Goal: Task Accomplishment & Management: Use online tool/utility

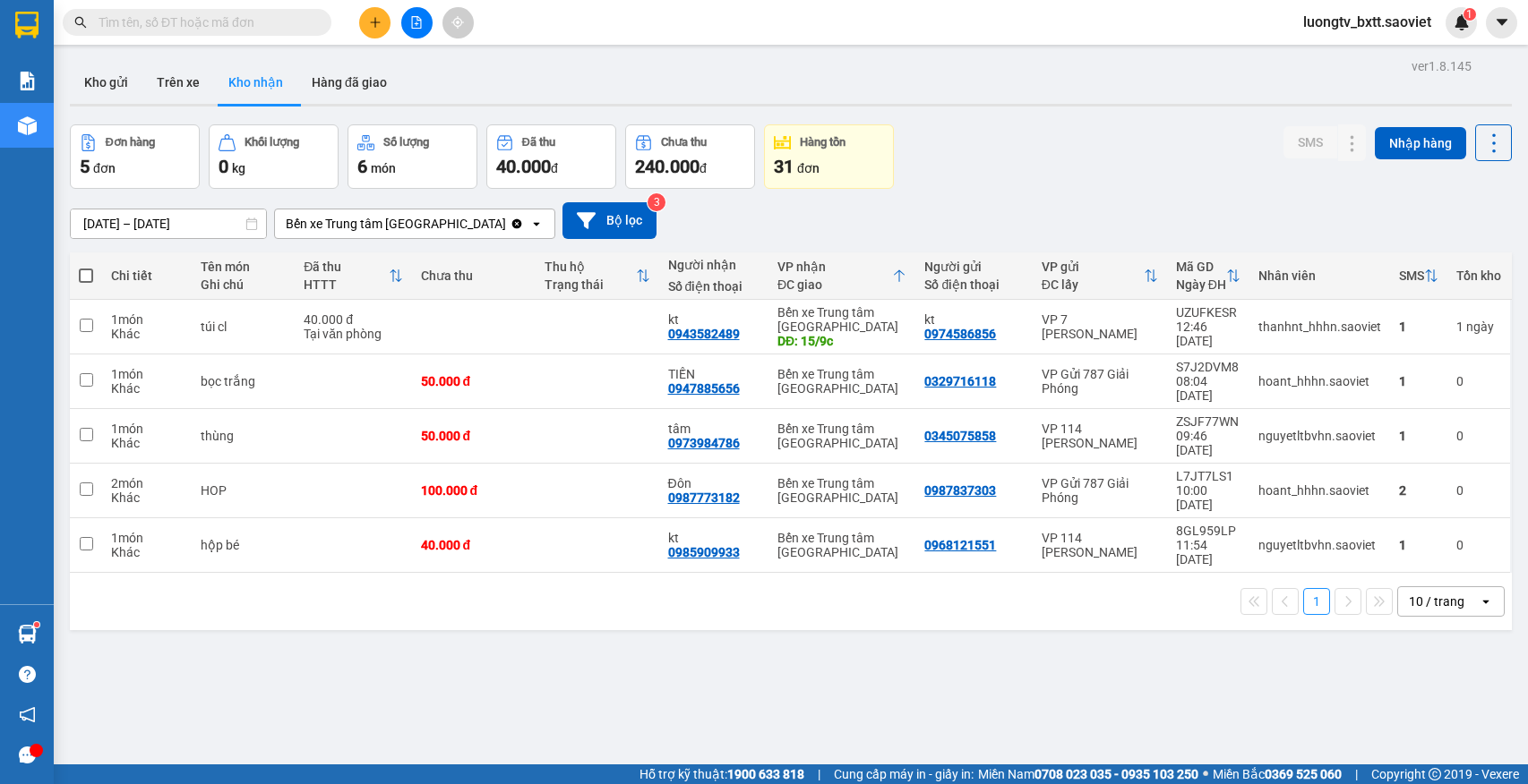
click at [237, 23] on input "text" at bounding box center [204, 22] width 211 height 19
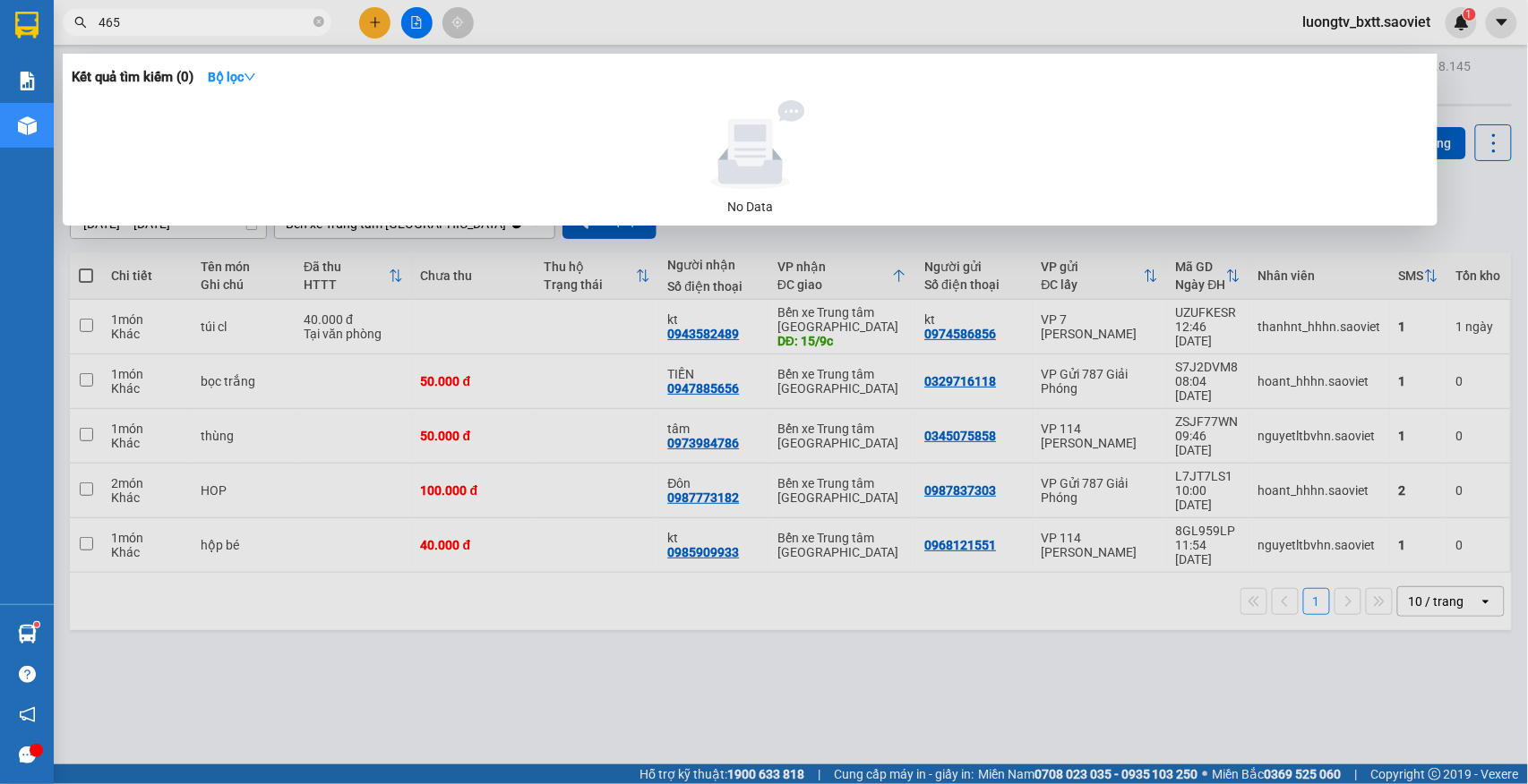
type input "4653"
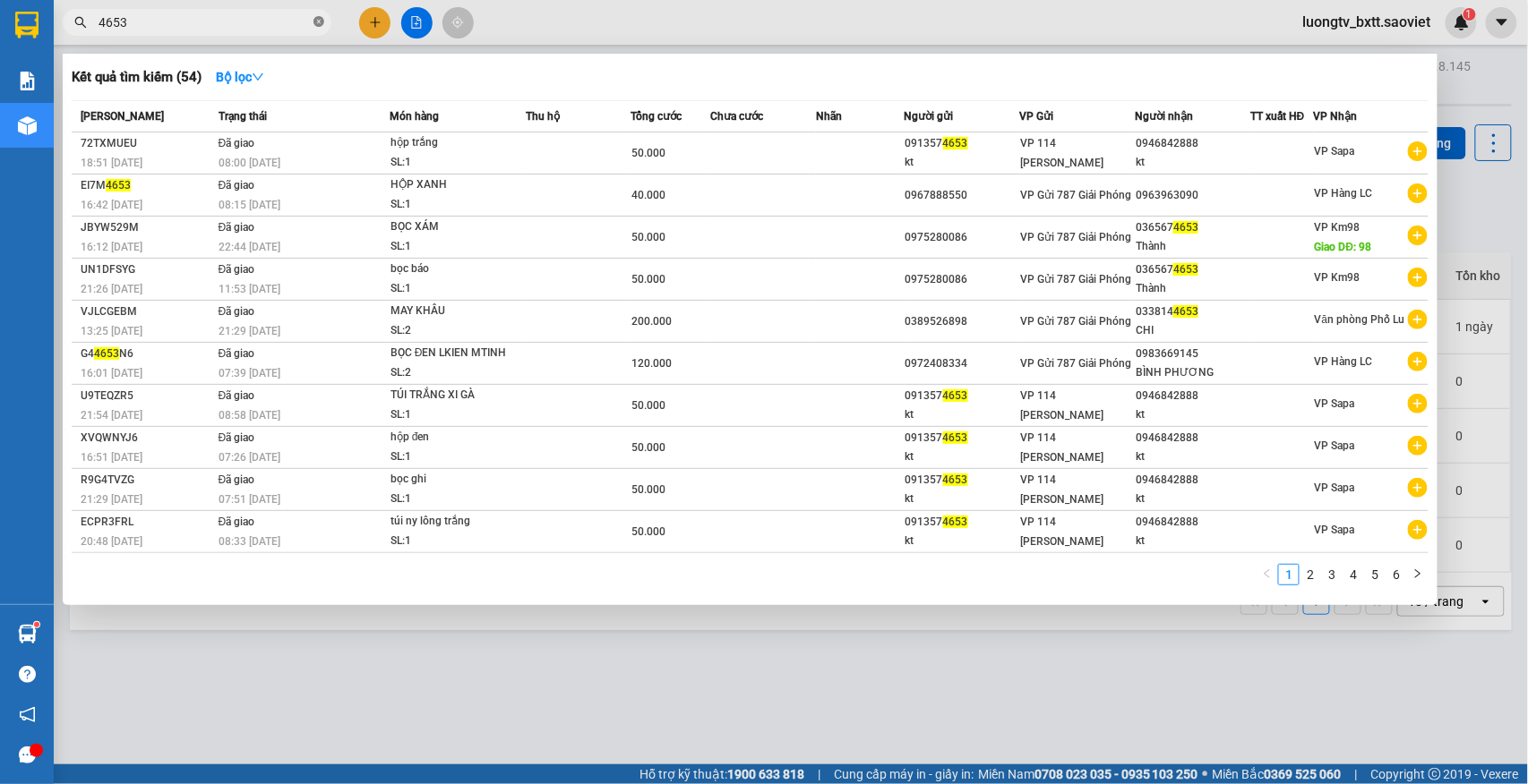
click at [316, 27] on icon "close-circle" at bounding box center [319, 21] width 11 height 11
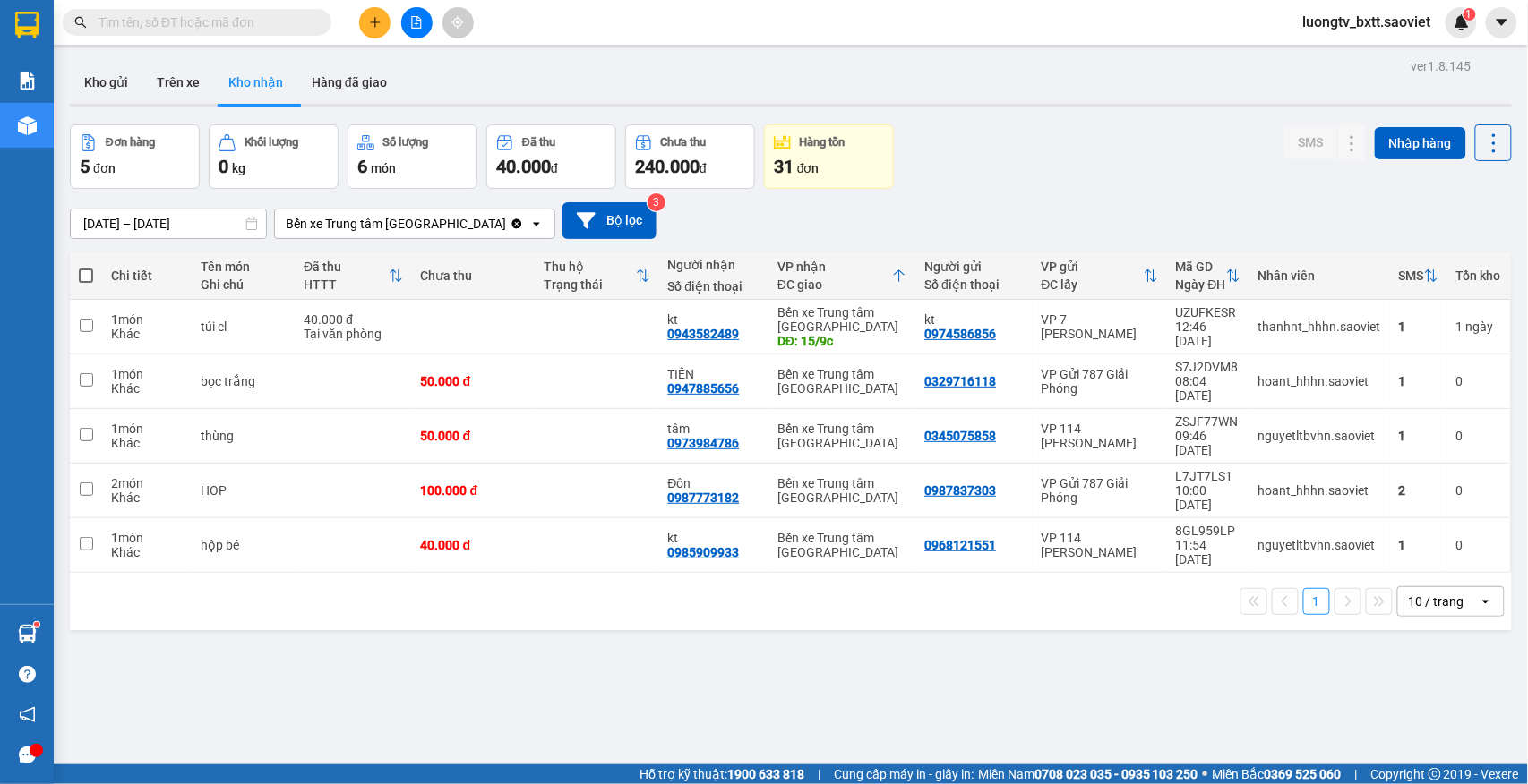
click at [284, 21] on input "text" at bounding box center [204, 22] width 211 height 19
click at [1079, 163] on div "Đơn hàng 5 đơn Khối lượng 0 kg Số lượng 6 món Đã thu 40.000 đ Chưa thu 240.000 …" at bounding box center [790, 157] width 1442 height 65
click at [276, 23] on input "text" at bounding box center [204, 22] width 211 height 19
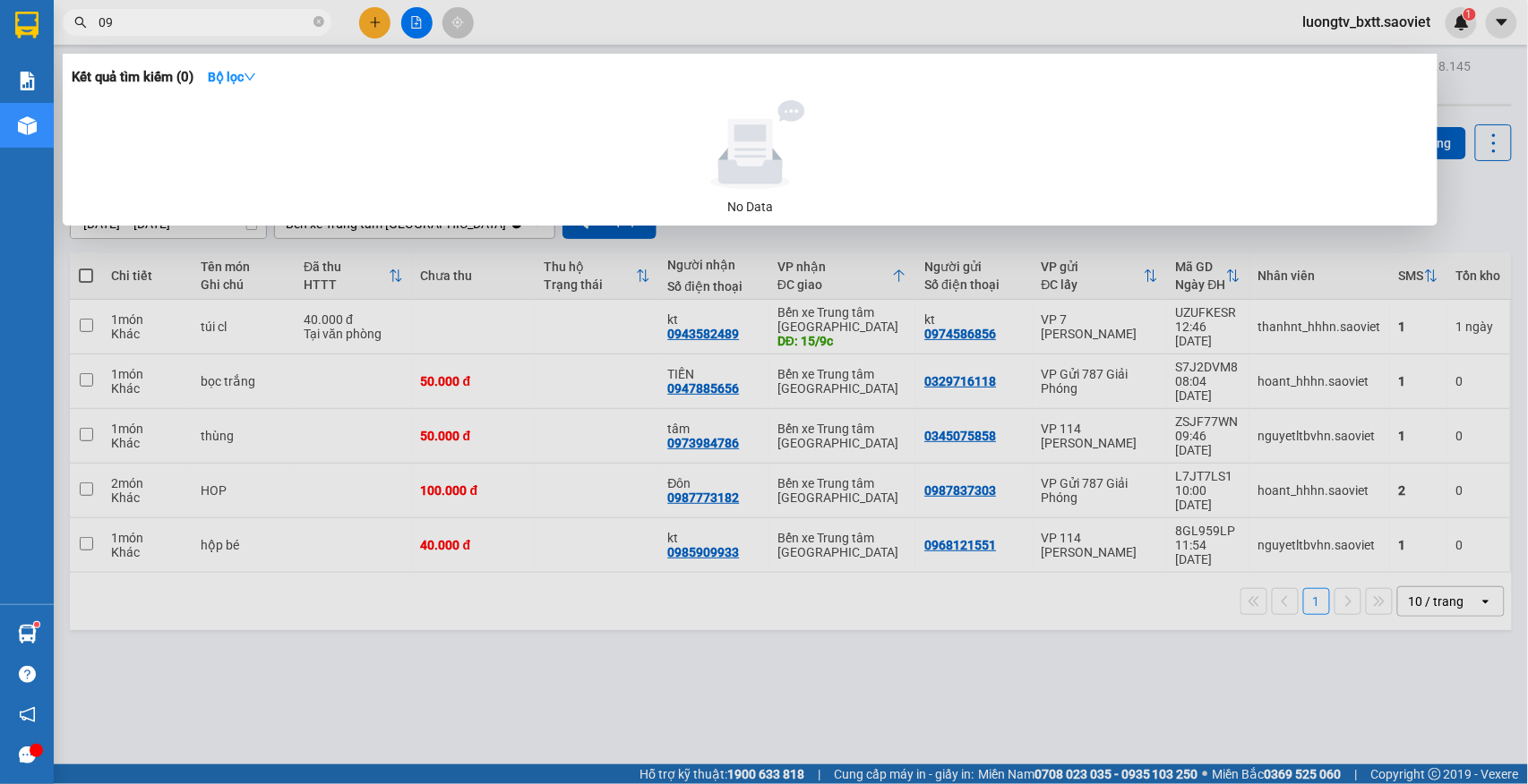
type input "0"
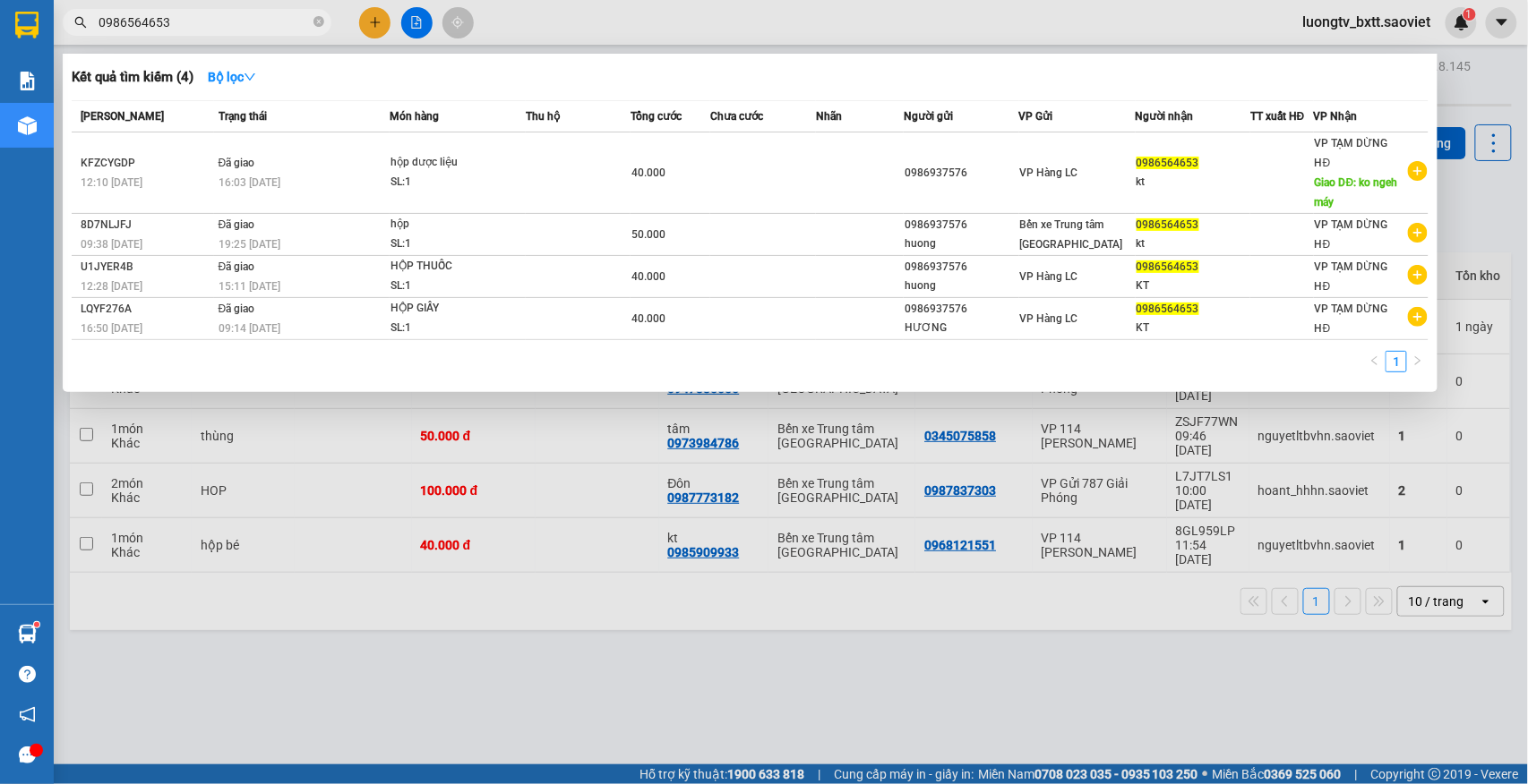
type input "0986564653"
click at [736, 14] on div at bounding box center [764, 392] width 1528 height 784
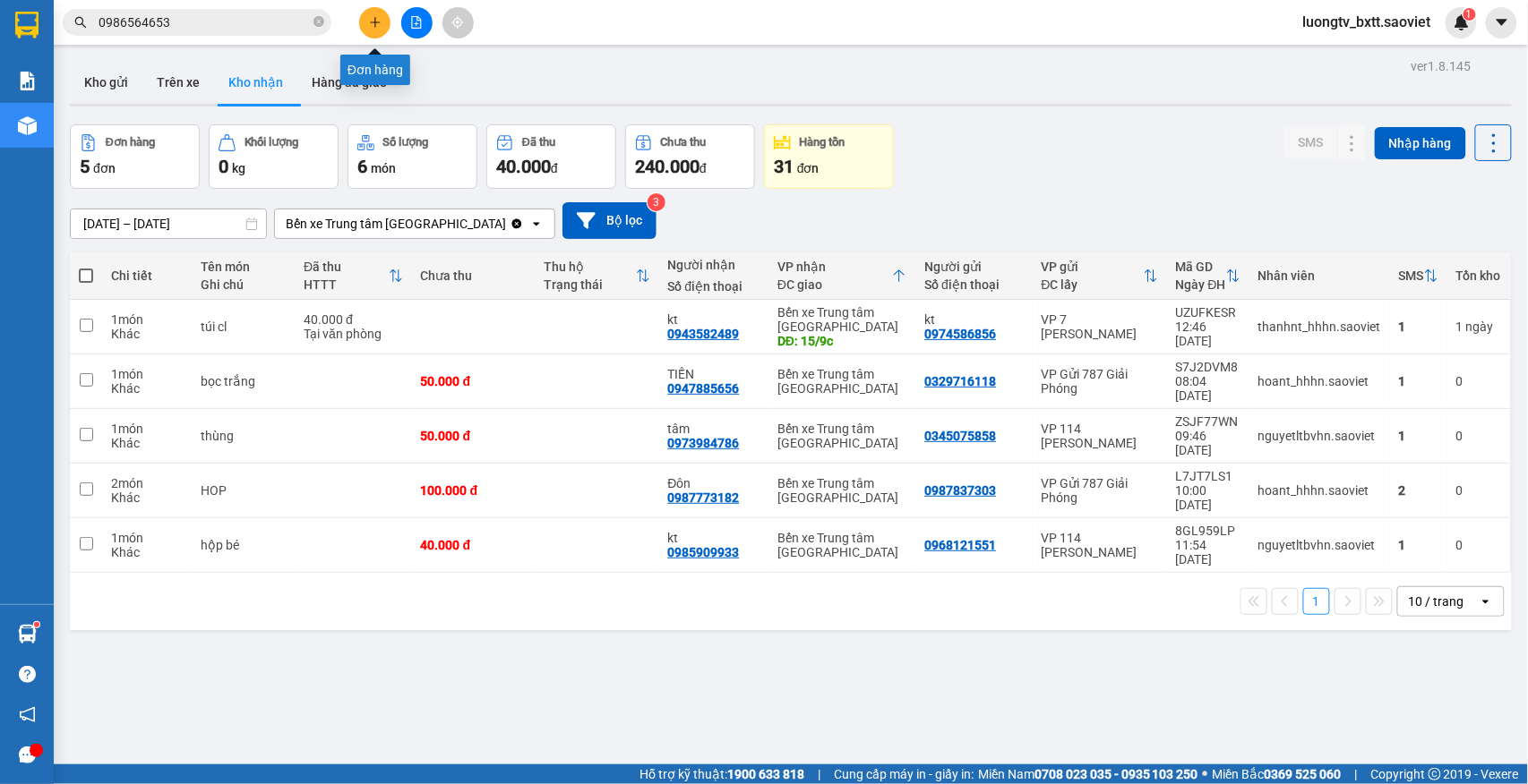
click at [373, 29] on button at bounding box center [375, 23] width 32 height 32
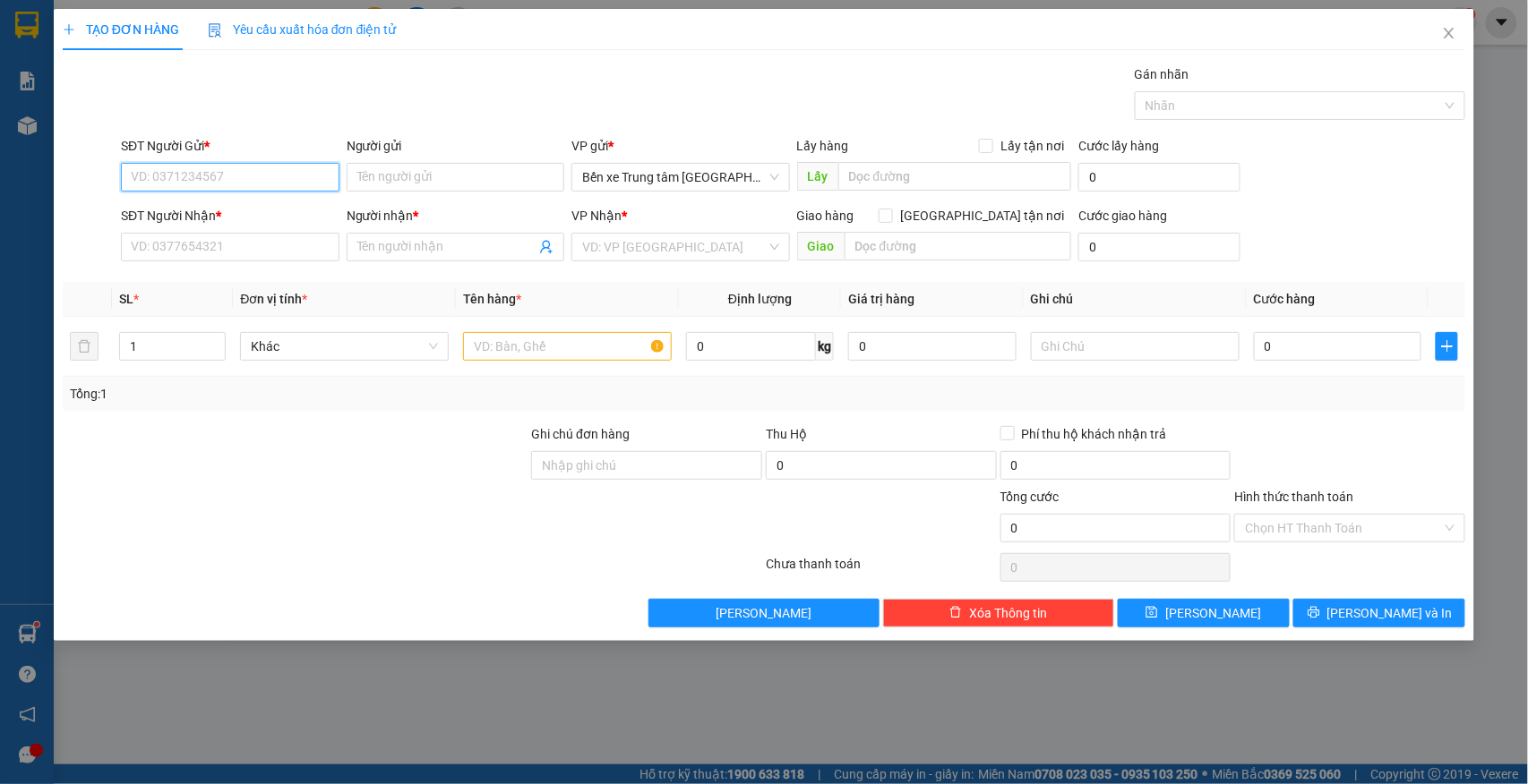
click at [295, 177] on input "SĐT Người Gửi *" at bounding box center [230, 177] width 219 height 29
type input "0986564653"
click at [438, 183] on input "Người gửi" at bounding box center [456, 177] width 219 height 29
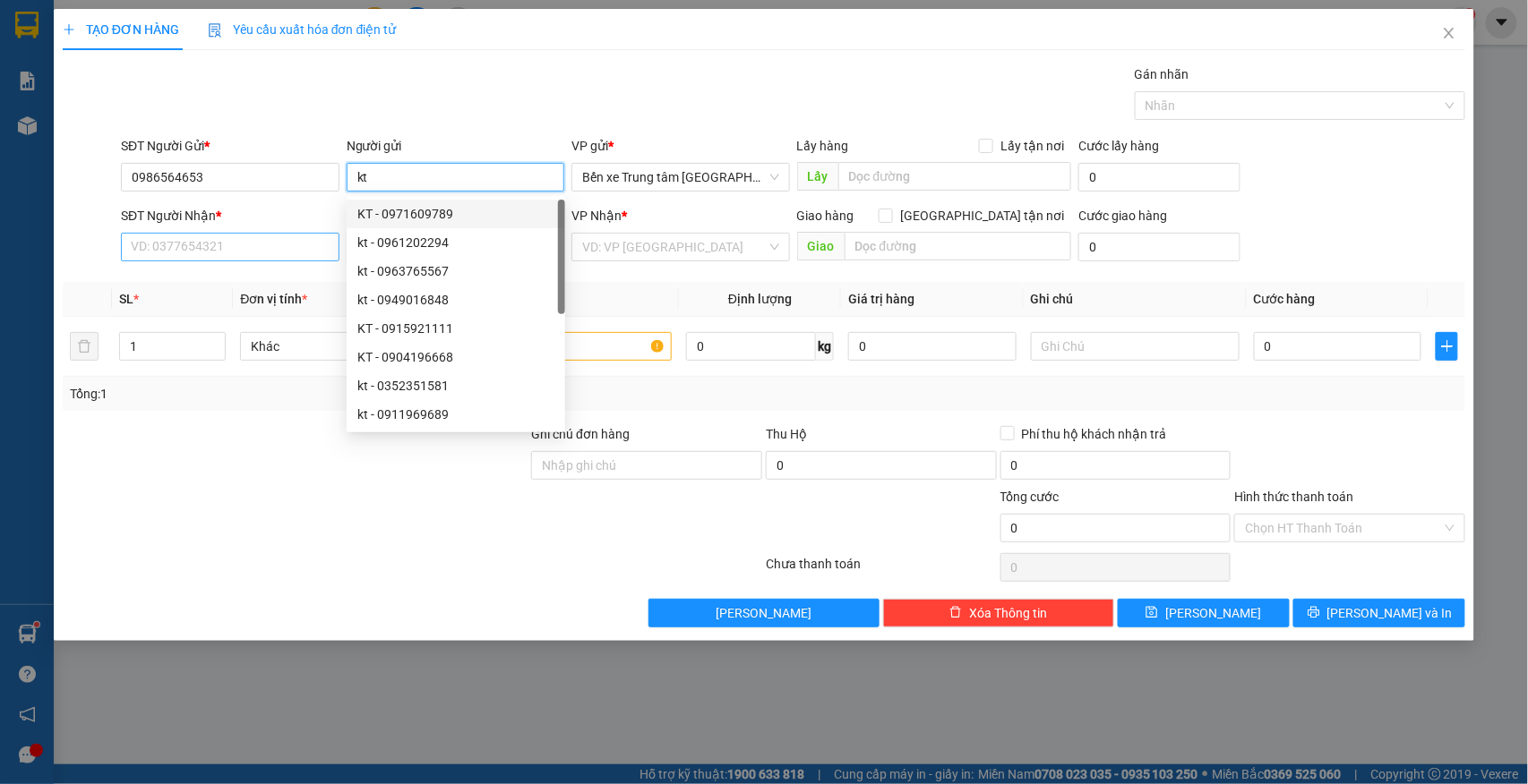
type input "kt"
click at [255, 255] on input "SĐT Người Nhận *" at bounding box center [230, 247] width 219 height 29
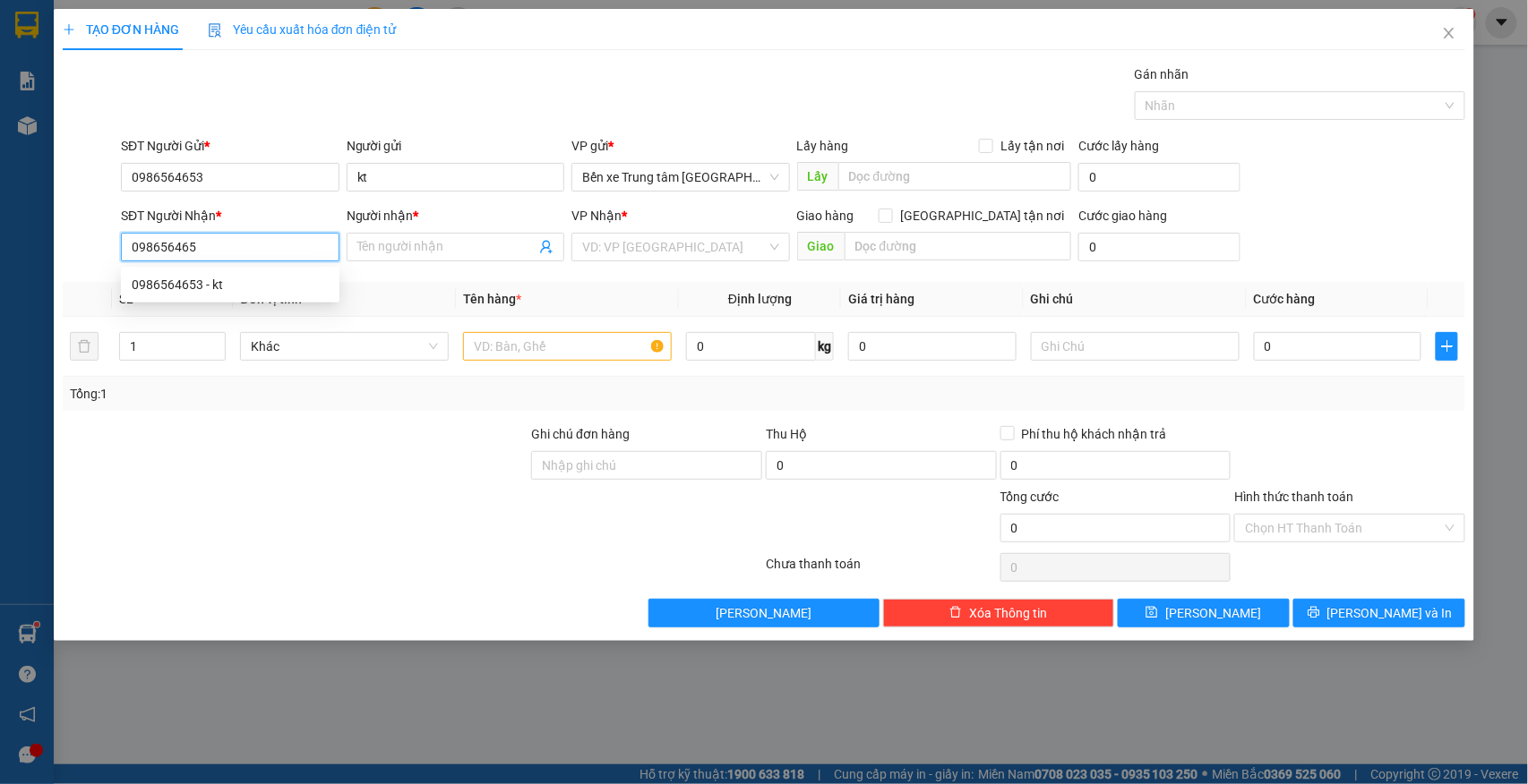
type input "0986564653"
click at [227, 277] on div "0986564653 - kt" at bounding box center [230, 284] width 197 height 19
type input "kt"
click at [654, 244] on span "VP TẠM DỪNG HĐ" at bounding box center [681, 247] width 197 height 27
type input "0986564653"
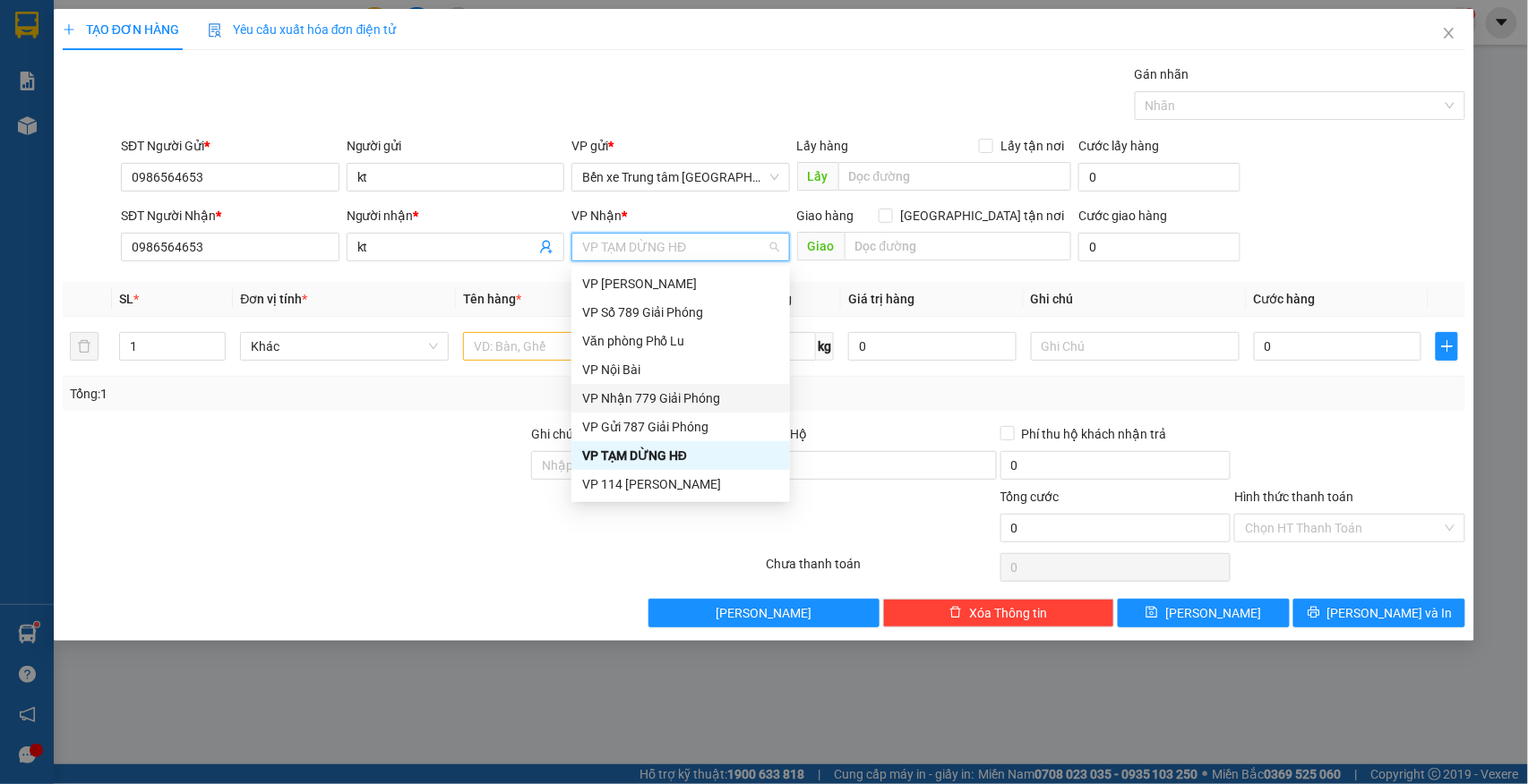
click at [661, 401] on div "VP Nhận 779 Giải Phóng" at bounding box center [681, 398] width 197 height 19
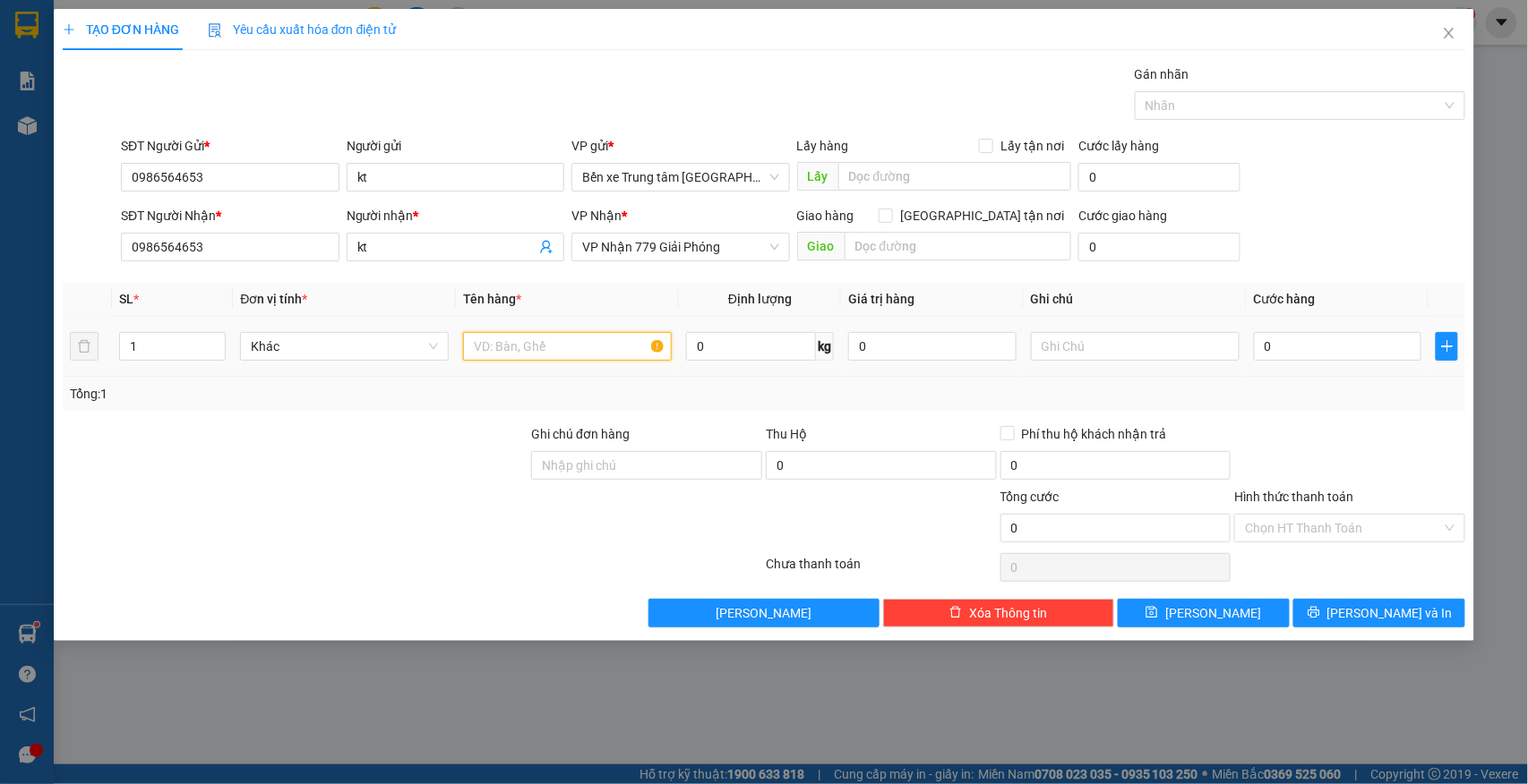
click at [532, 356] on input "text" at bounding box center [567, 346] width 209 height 29
type input "hộp"
click at [1280, 360] on input "0" at bounding box center [1338, 346] width 169 height 29
type input "5"
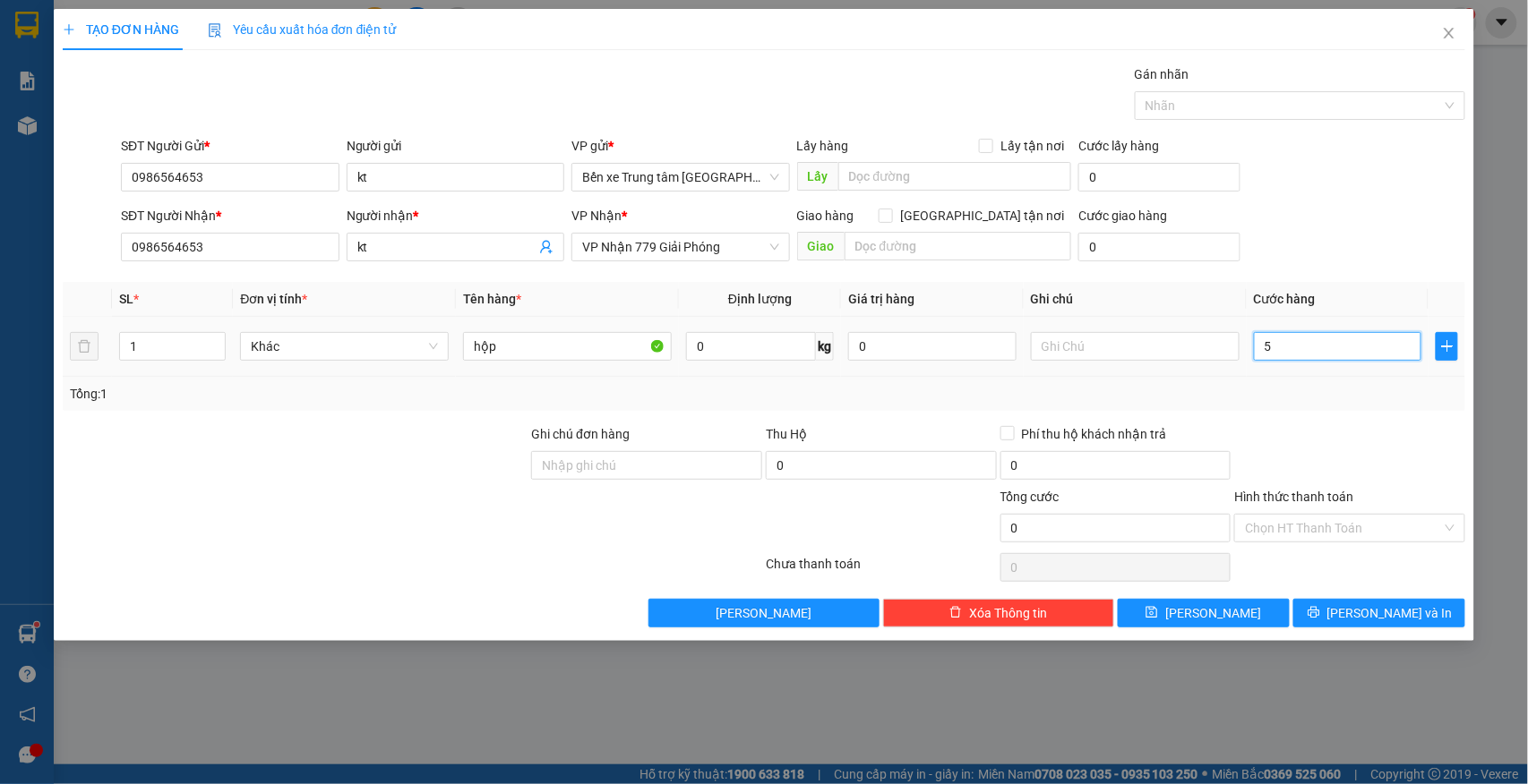
type input "5"
type input "50"
type input "50.000"
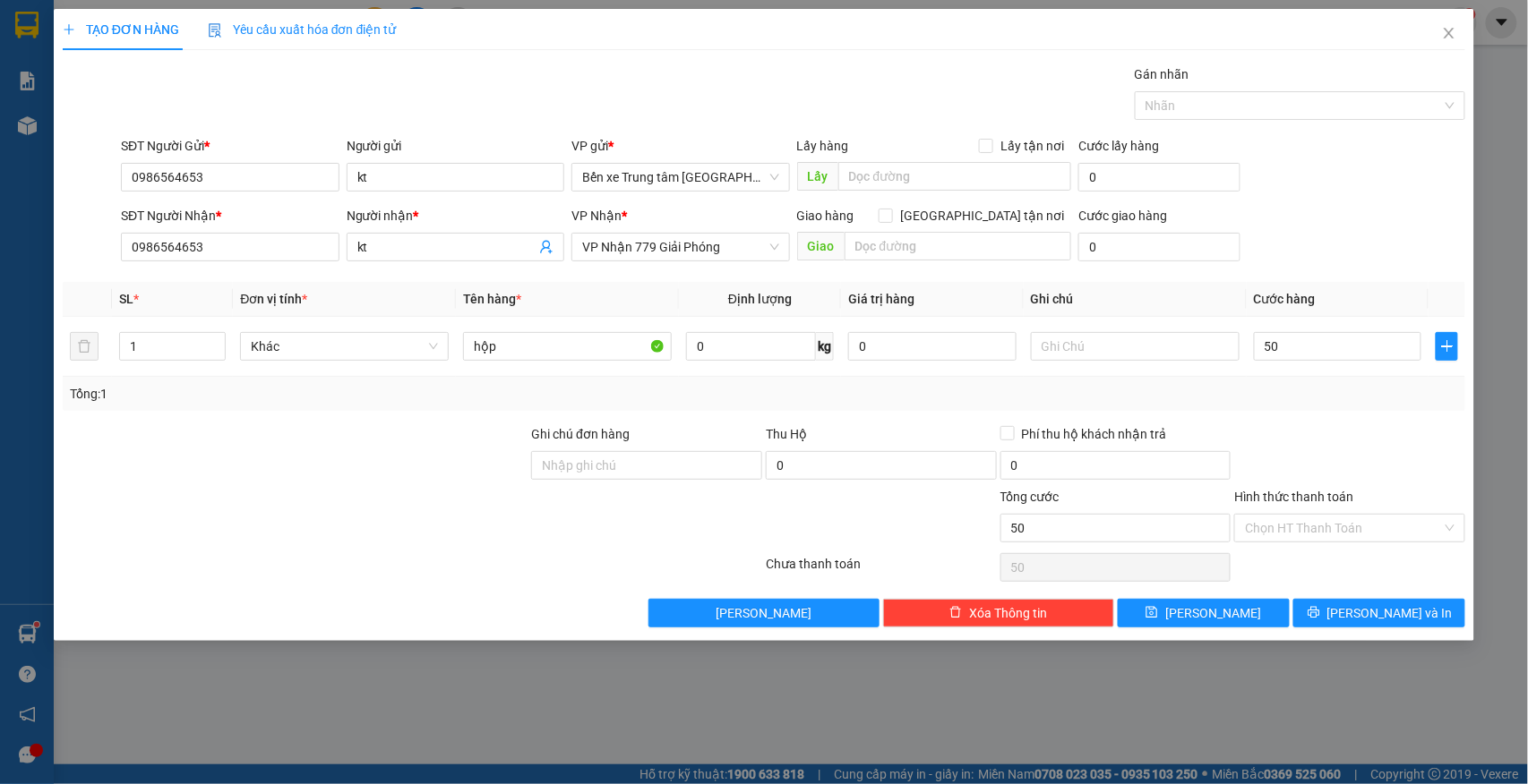
type input "50.000"
click at [1315, 215] on div "SĐT Người Nhận * 0986564653 Người nhận * kt VP Nhận * VP Nhận 779 Giải Phóng Gi…" at bounding box center [793, 237] width 1351 height 63
click at [1369, 607] on span "Lưu và In" at bounding box center [1389, 613] width 125 height 19
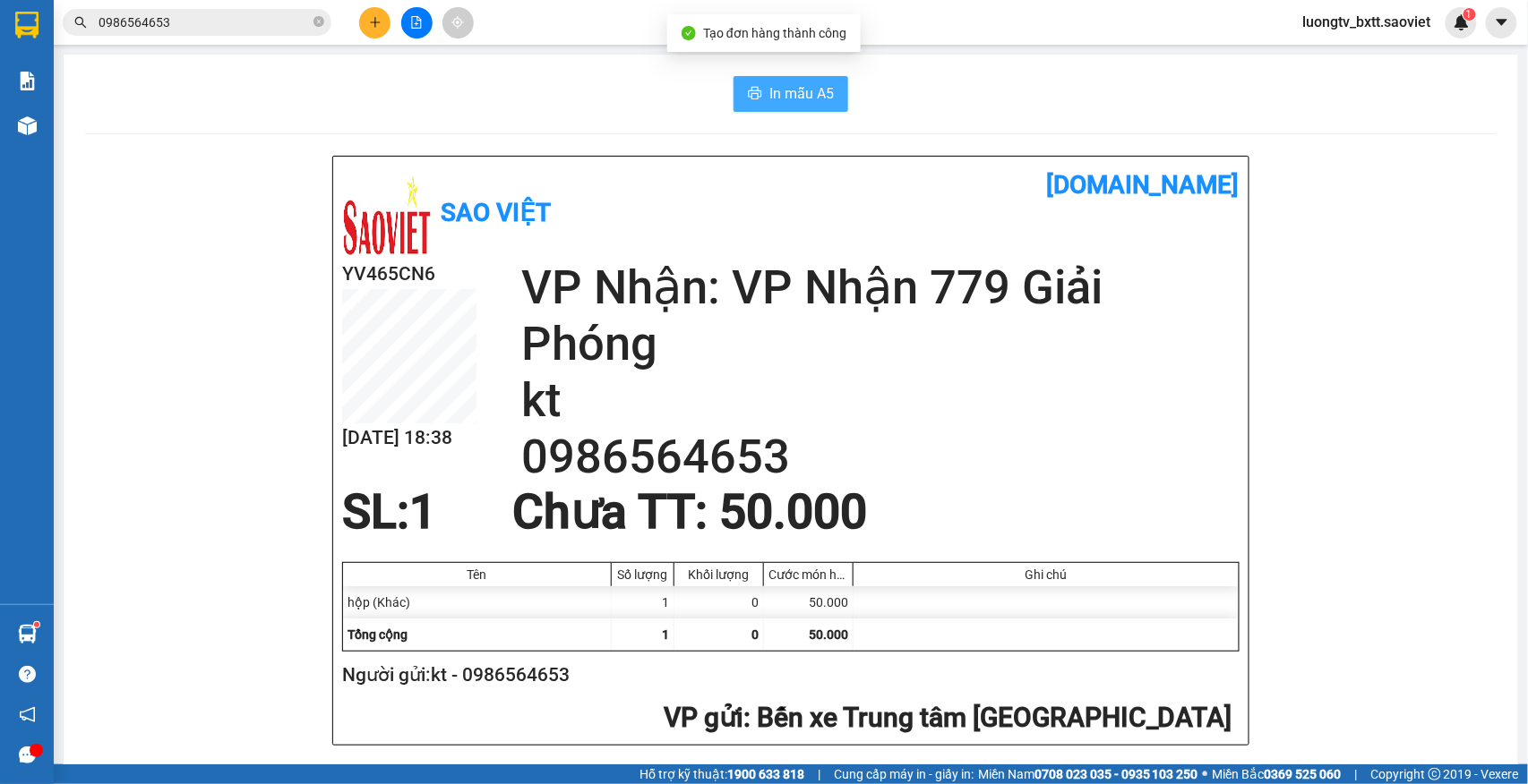
click at [770, 97] on span "In mẫu A5" at bounding box center [802, 94] width 65 height 22
click at [313, 23] on icon "close-circle" at bounding box center [319, 21] width 11 height 11
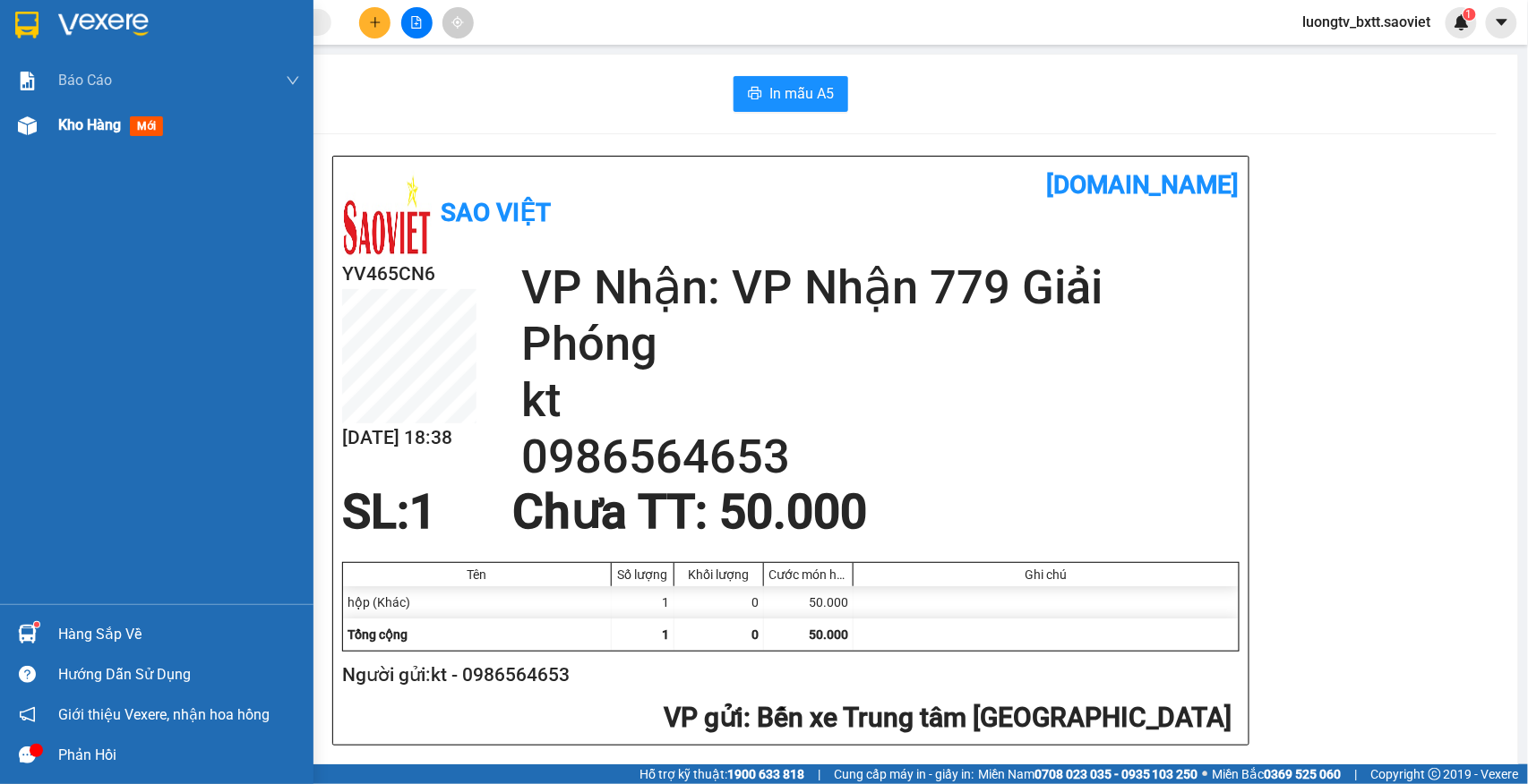
click at [68, 117] on span "Kho hàng" at bounding box center [90, 125] width 63 height 17
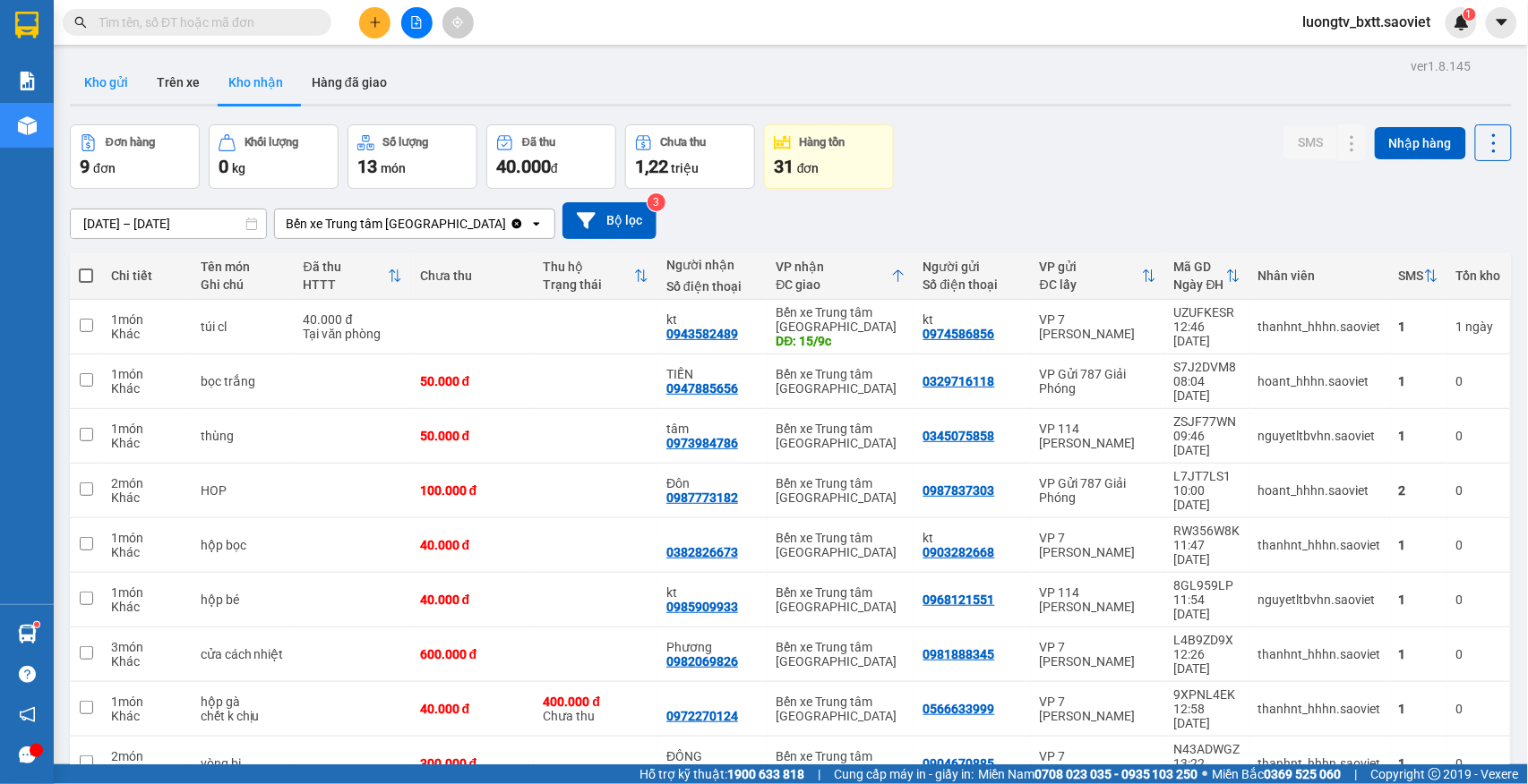
click at [104, 80] on button "Kho gửi" at bounding box center [106, 82] width 72 height 43
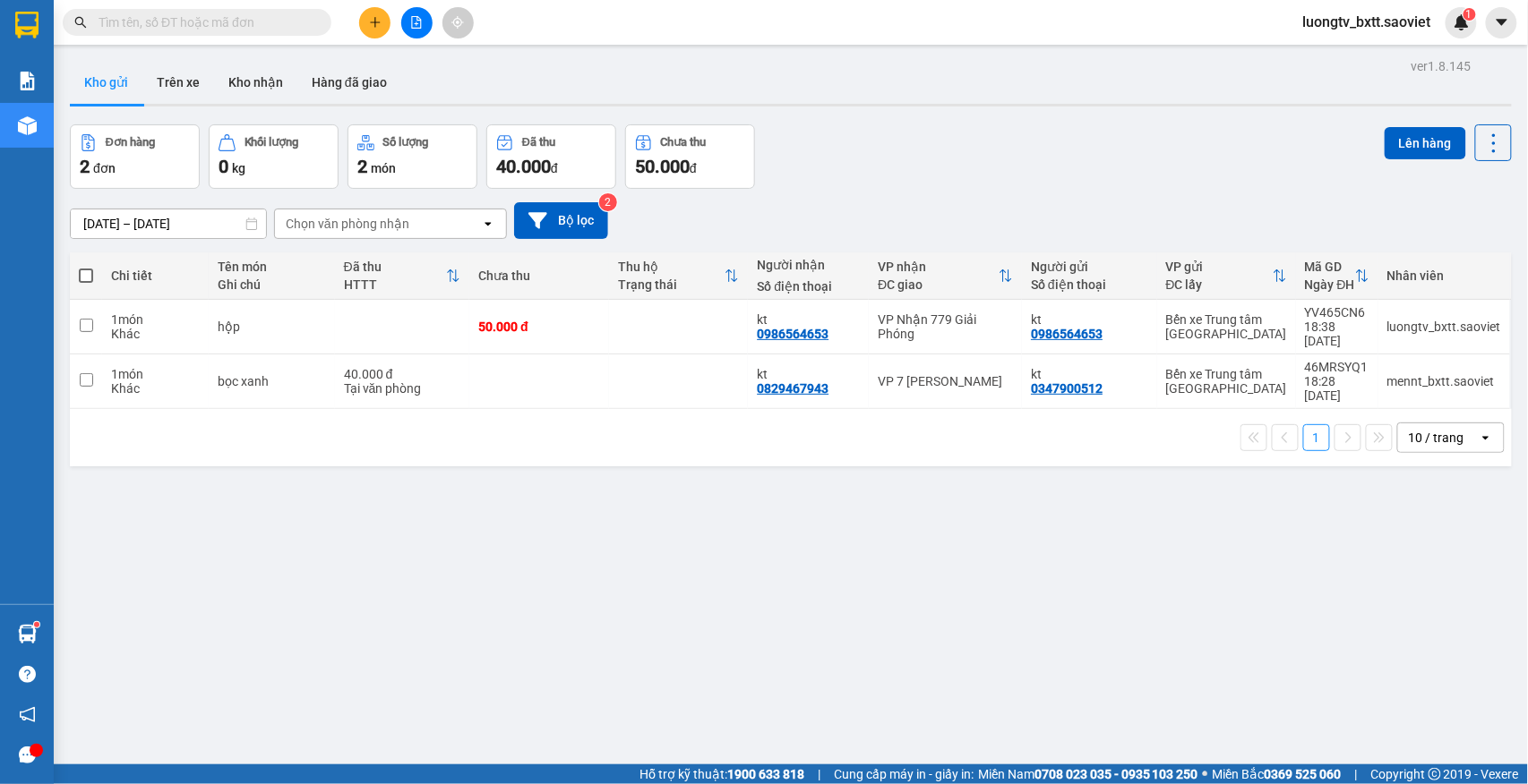
click at [838, 166] on div "Đơn hàng 2 đơn Khối lượng 0 kg Số lượng 2 món Đã thu 40.000 đ Chưa thu 50.000 đ…" at bounding box center [790, 157] width 1442 height 65
click at [191, 71] on button "Trên xe" at bounding box center [178, 82] width 71 height 43
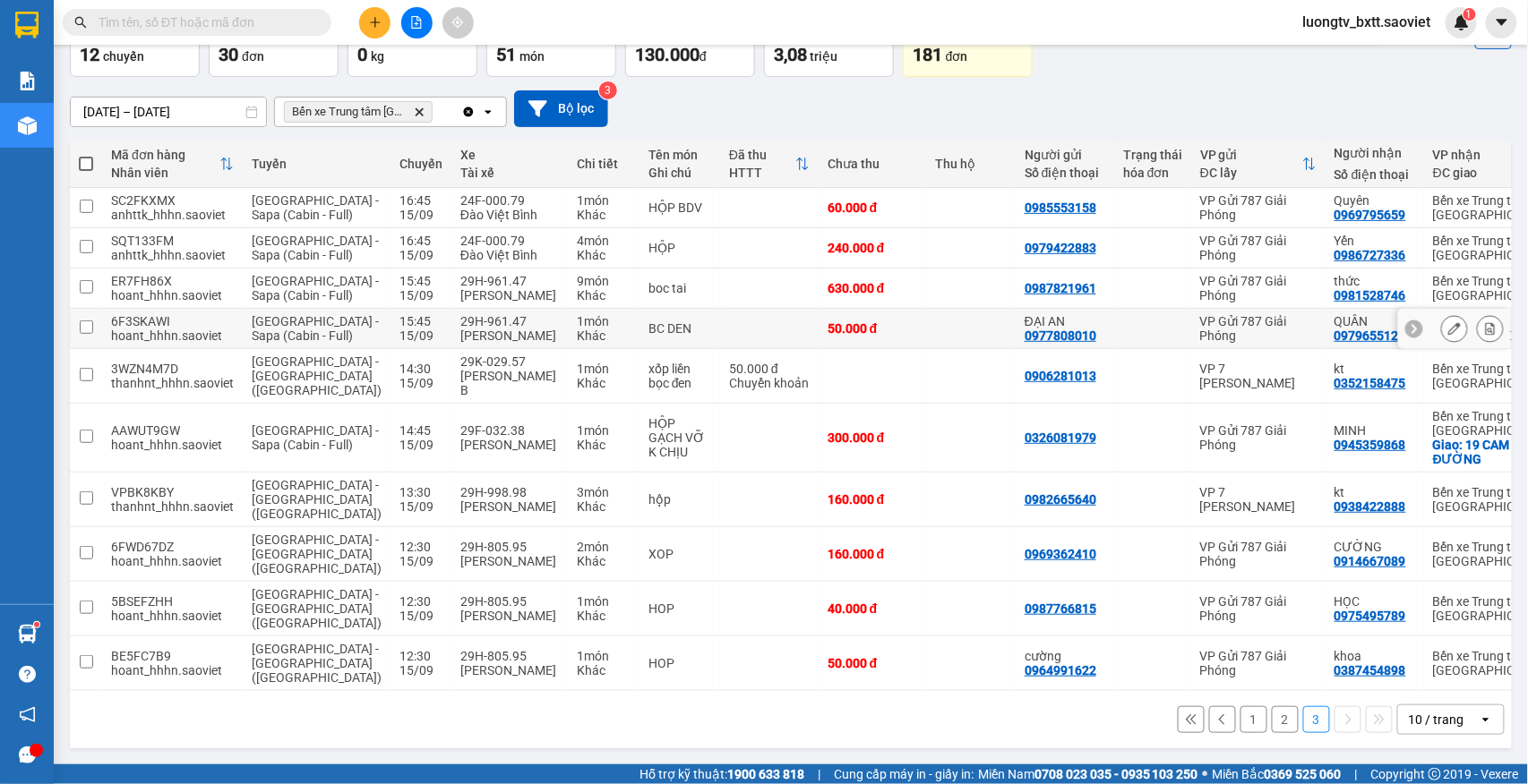
scroll to position [181, 0]
click at [1271, 719] on button "2" at bounding box center [1284, 719] width 27 height 27
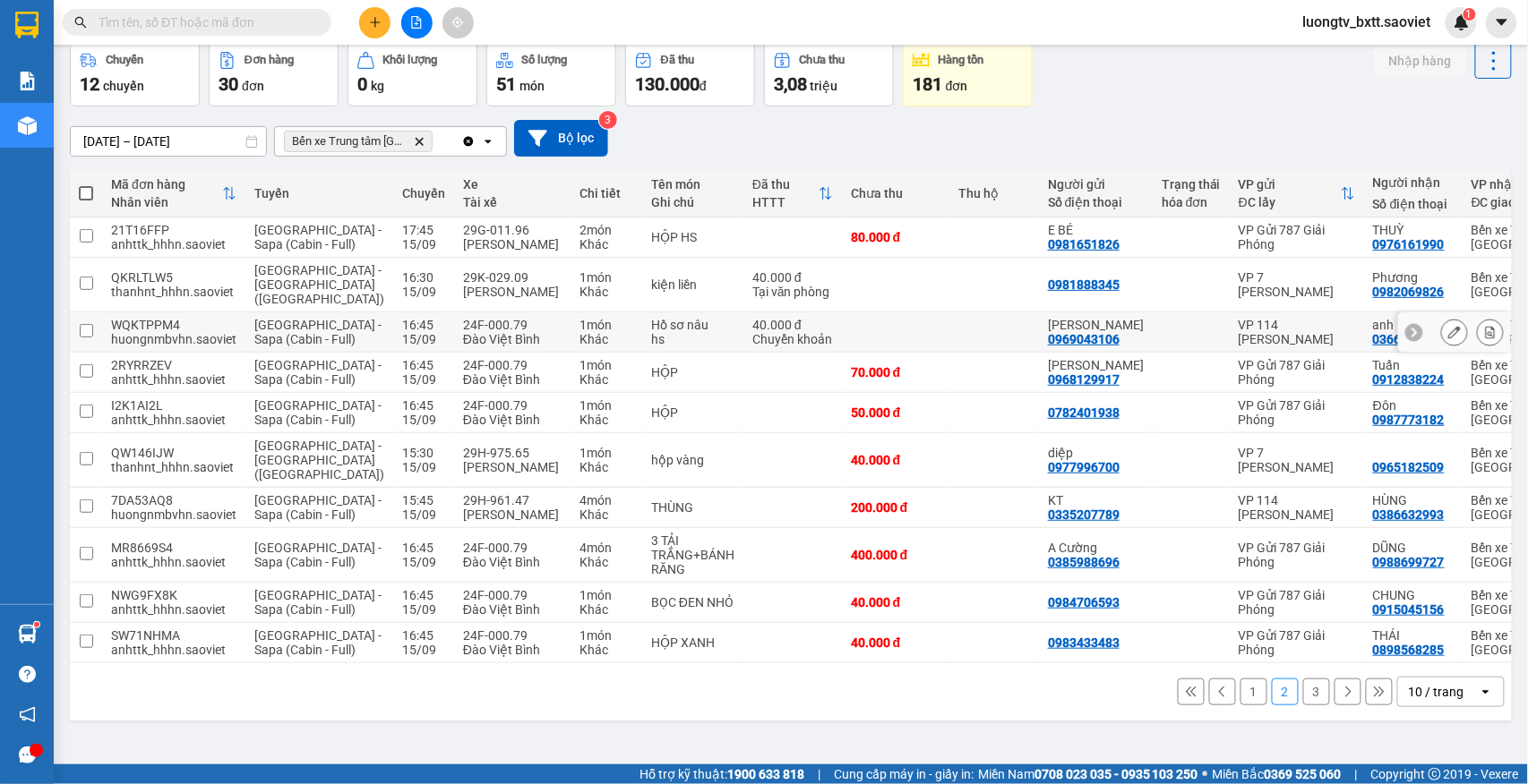
scroll to position [138, 0]
click at [1241, 705] on button "1" at bounding box center [1254, 691] width 27 height 27
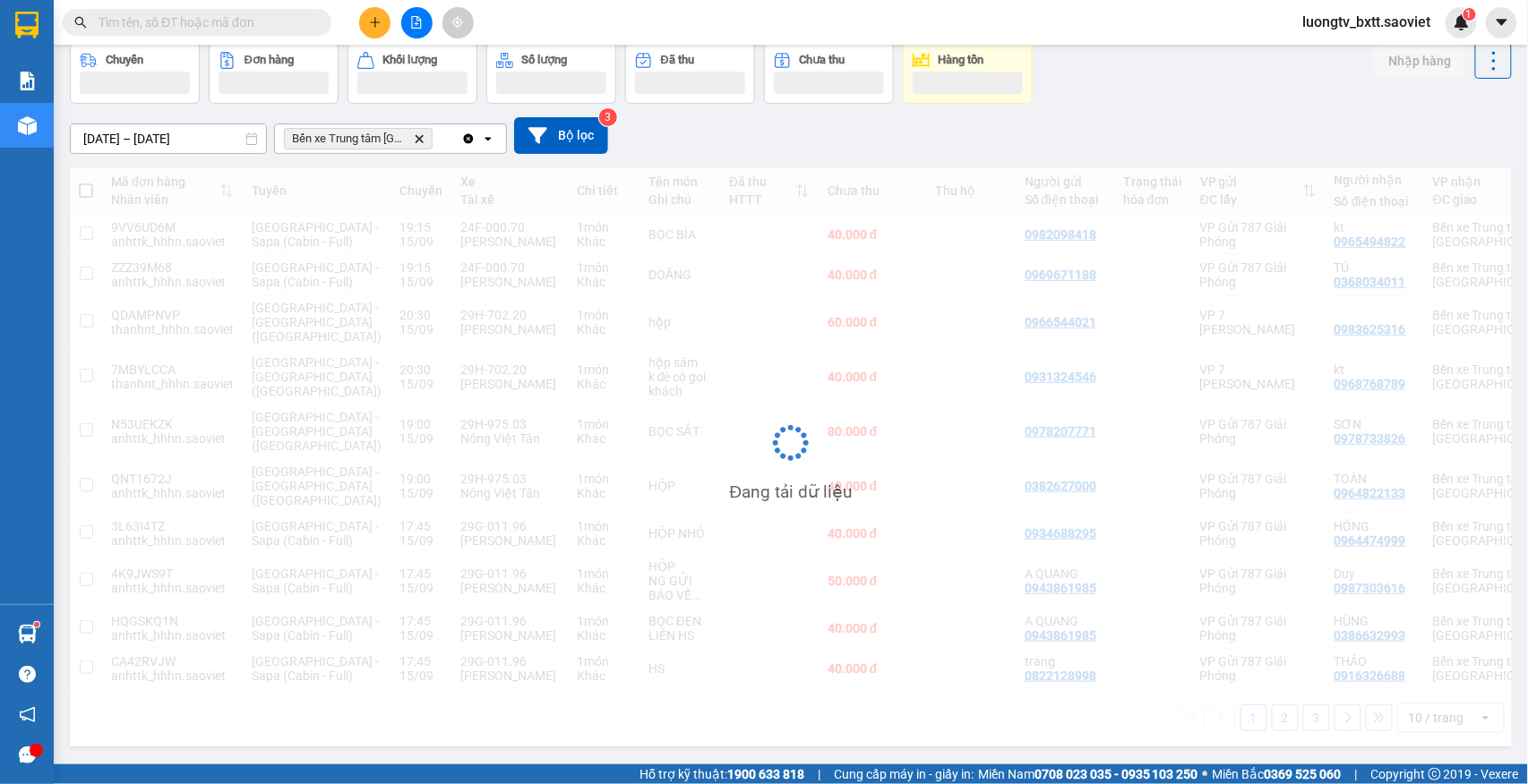
scroll to position [123, 0]
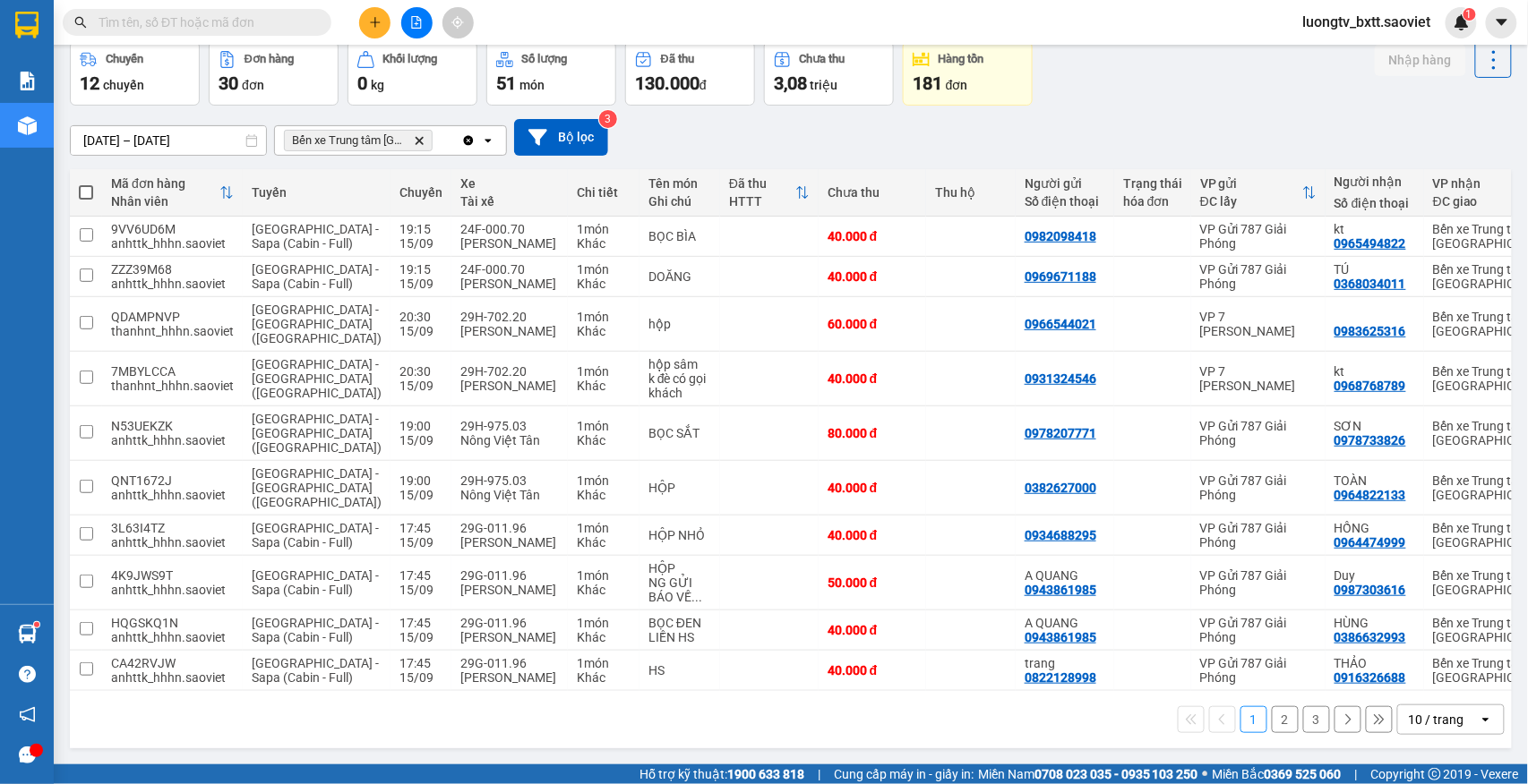
click at [1303, 723] on button "3" at bounding box center [1316, 719] width 27 height 27
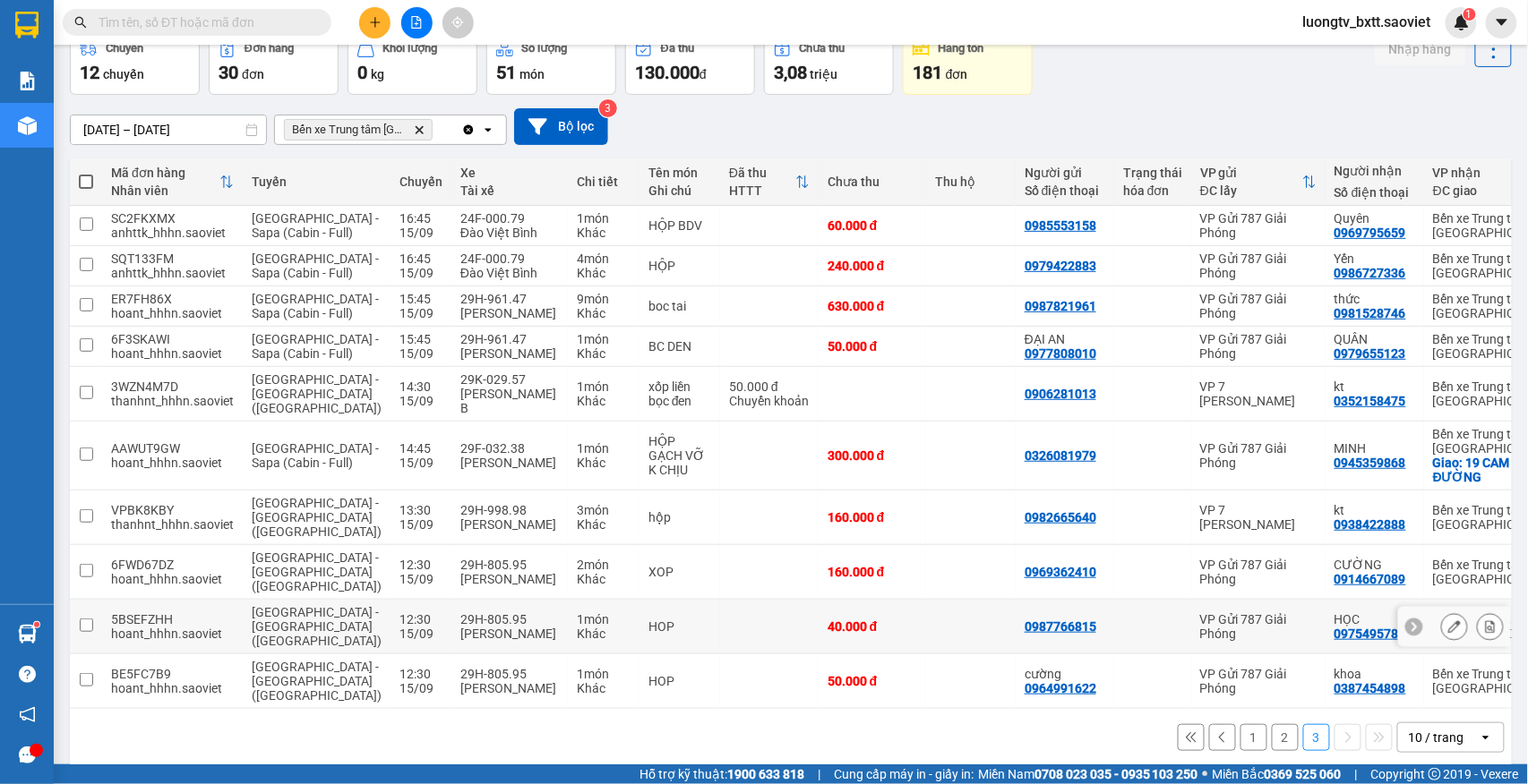
scroll to position [0, 0]
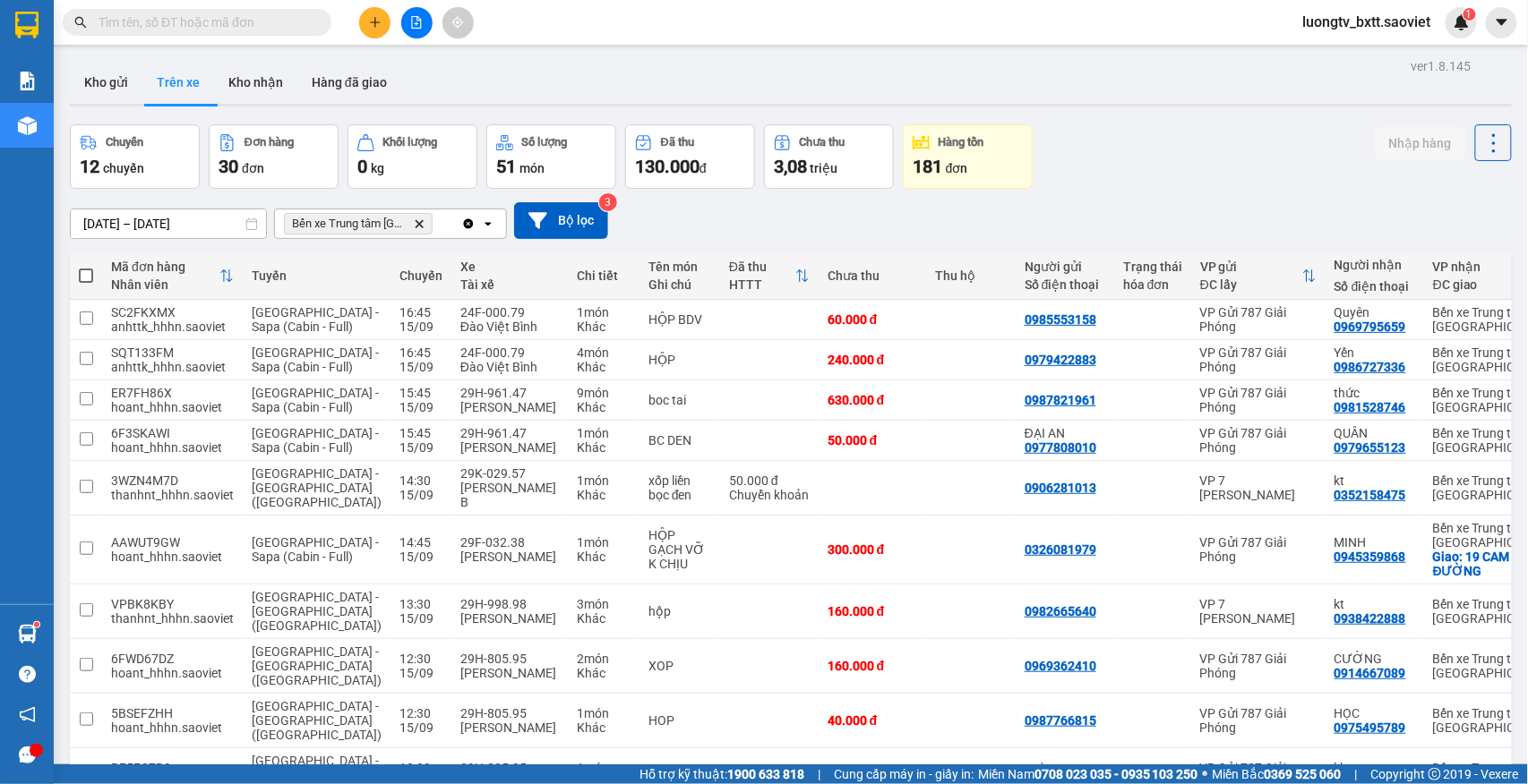
click at [1169, 191] on div "13/09/2025 – 15/09/2025 Press the down arrow key to interact with the calendar …" at bounding box center [790, 221] width 1442 height 64
click at [209, 30] on input "text" at bounding box center [204, 22] width 211 height 19
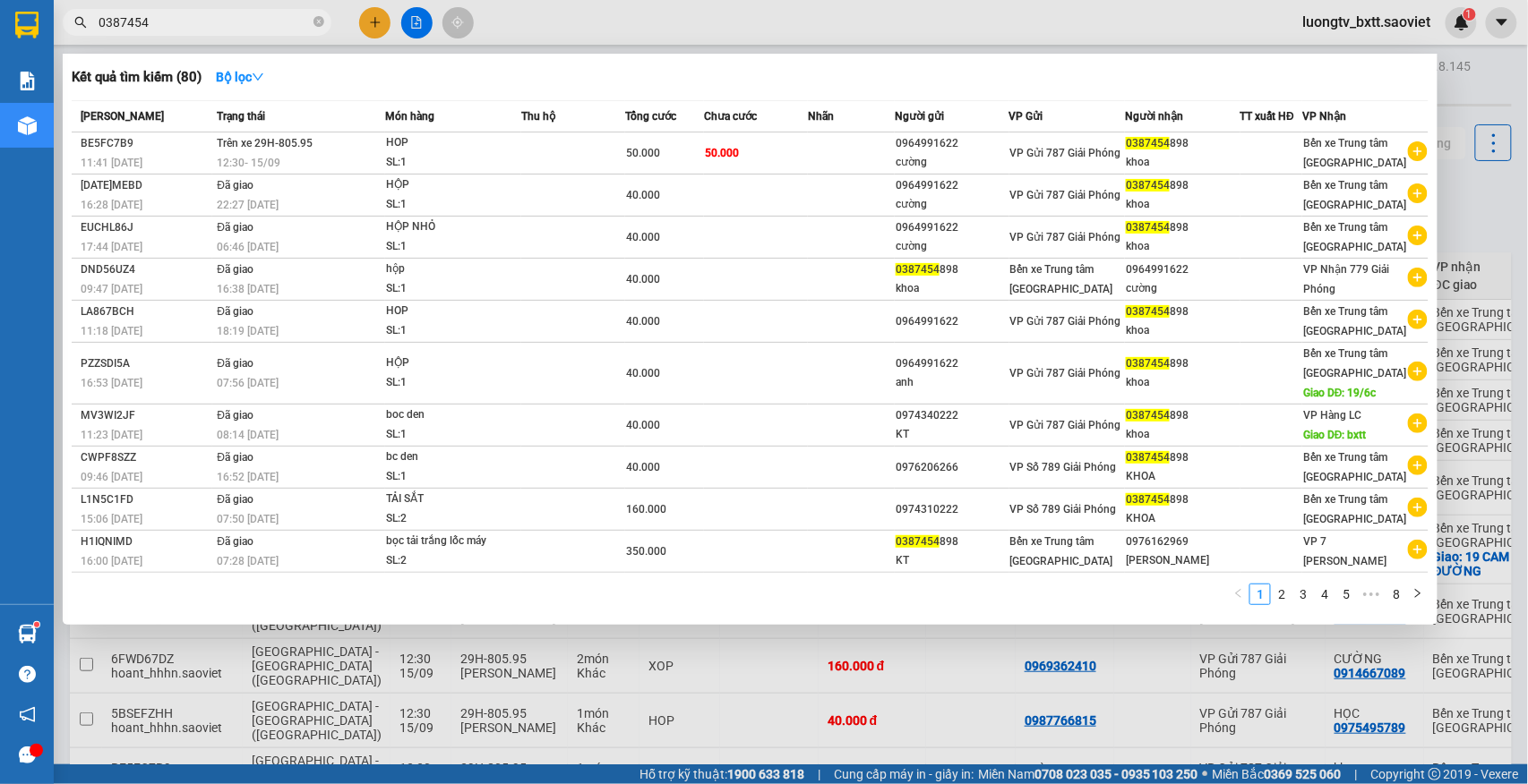
type input "0387454"
click at [313, 19] on icon "close-circle" at bounding box center [319, 21] width 11 height 11
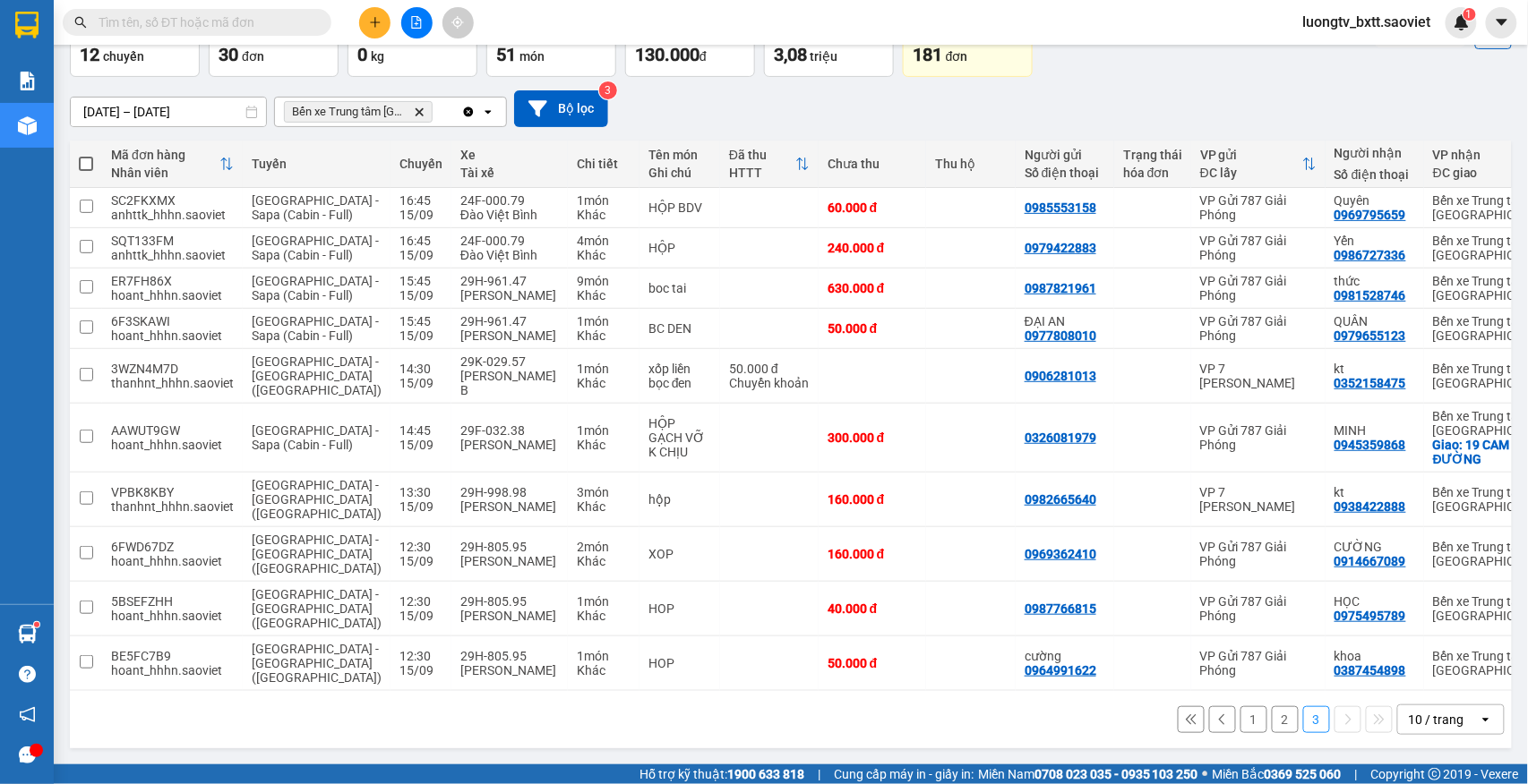
scroll to position [181, 0]
click at [1483, 602] on icon at bounding box center [1490, 609] width 13 height 13
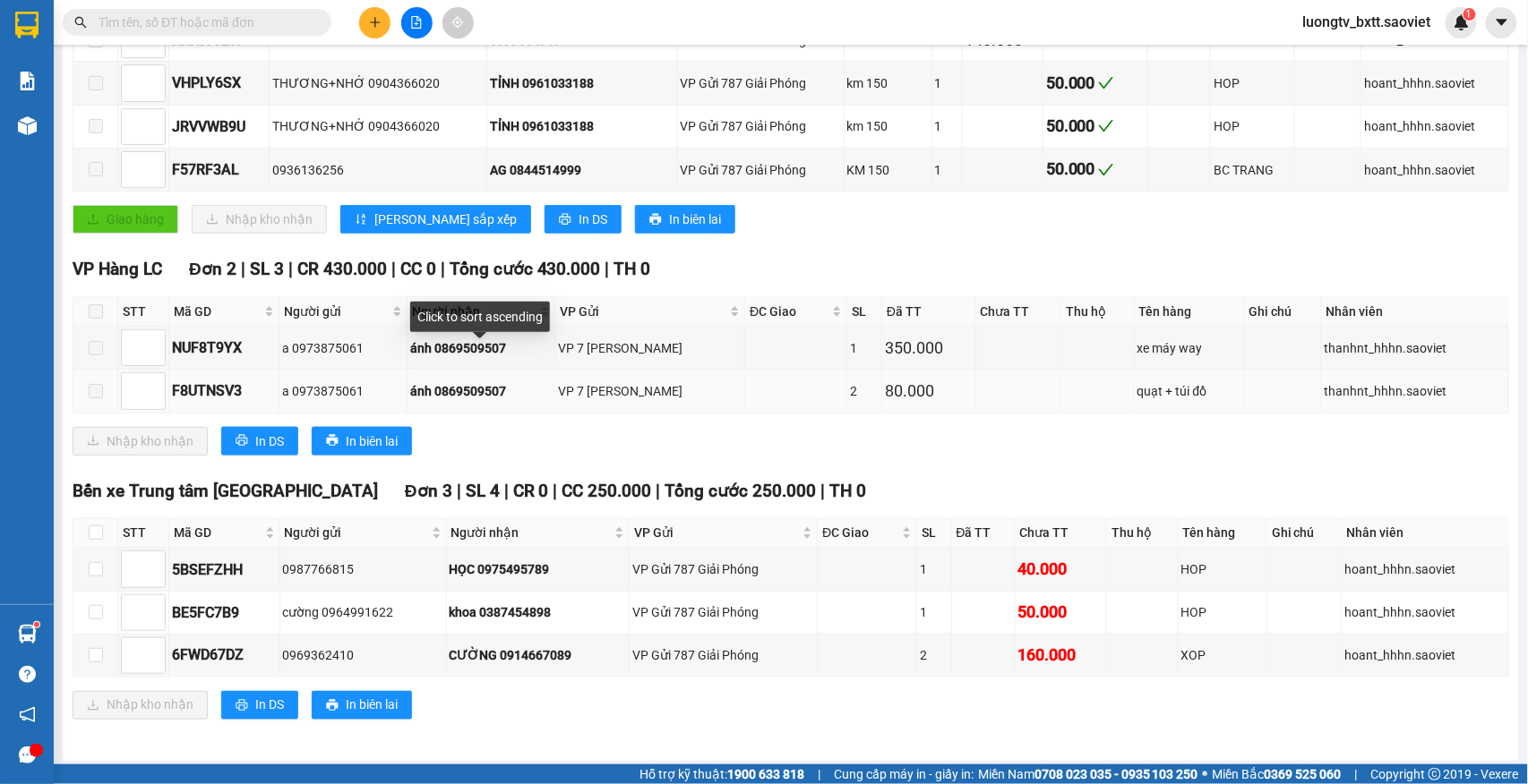
scroll to position [535, 0]
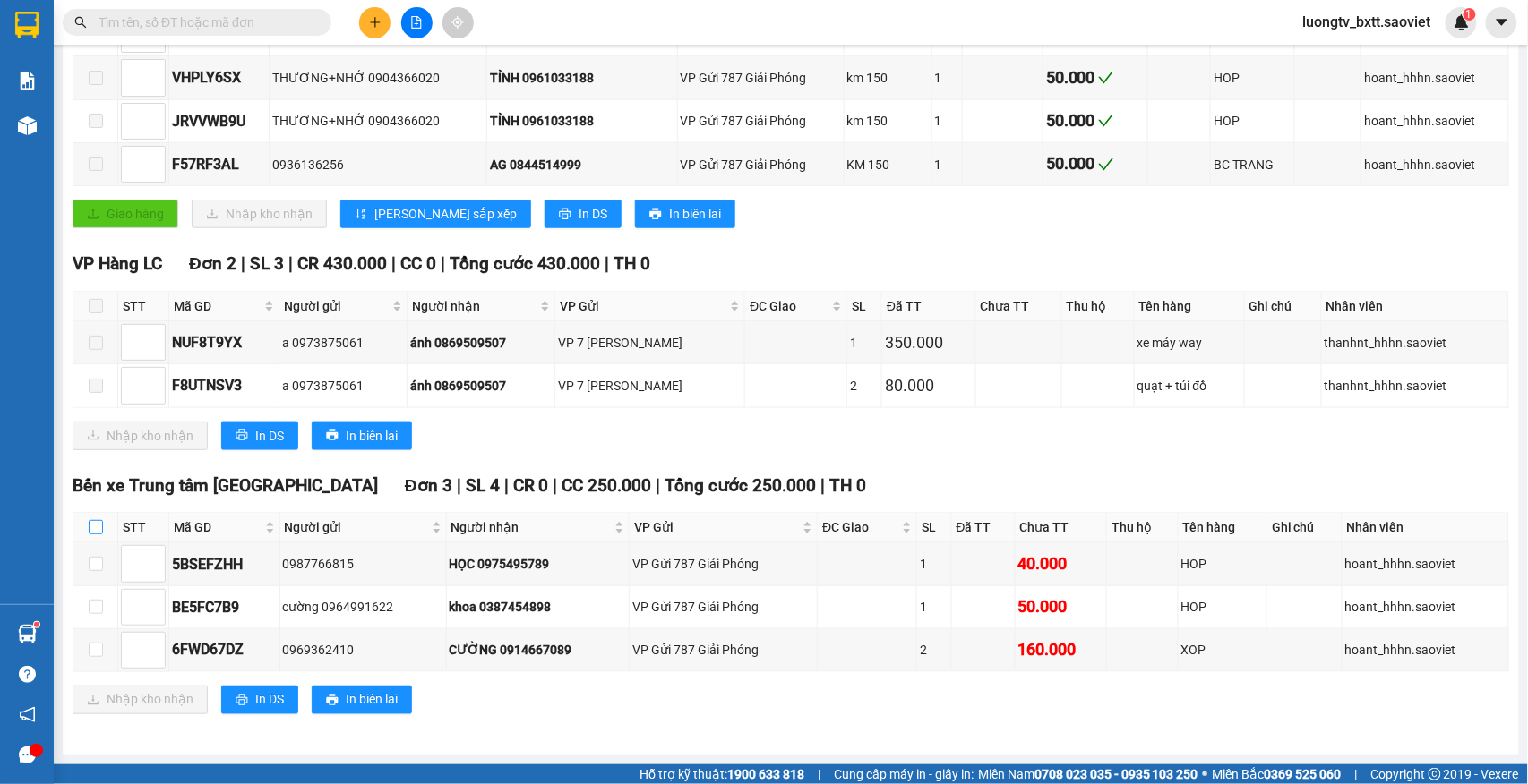
click at [90, 521] on input "checkbox" at bounding box center [96, 526] width 14 height 14
checkbox input "true"
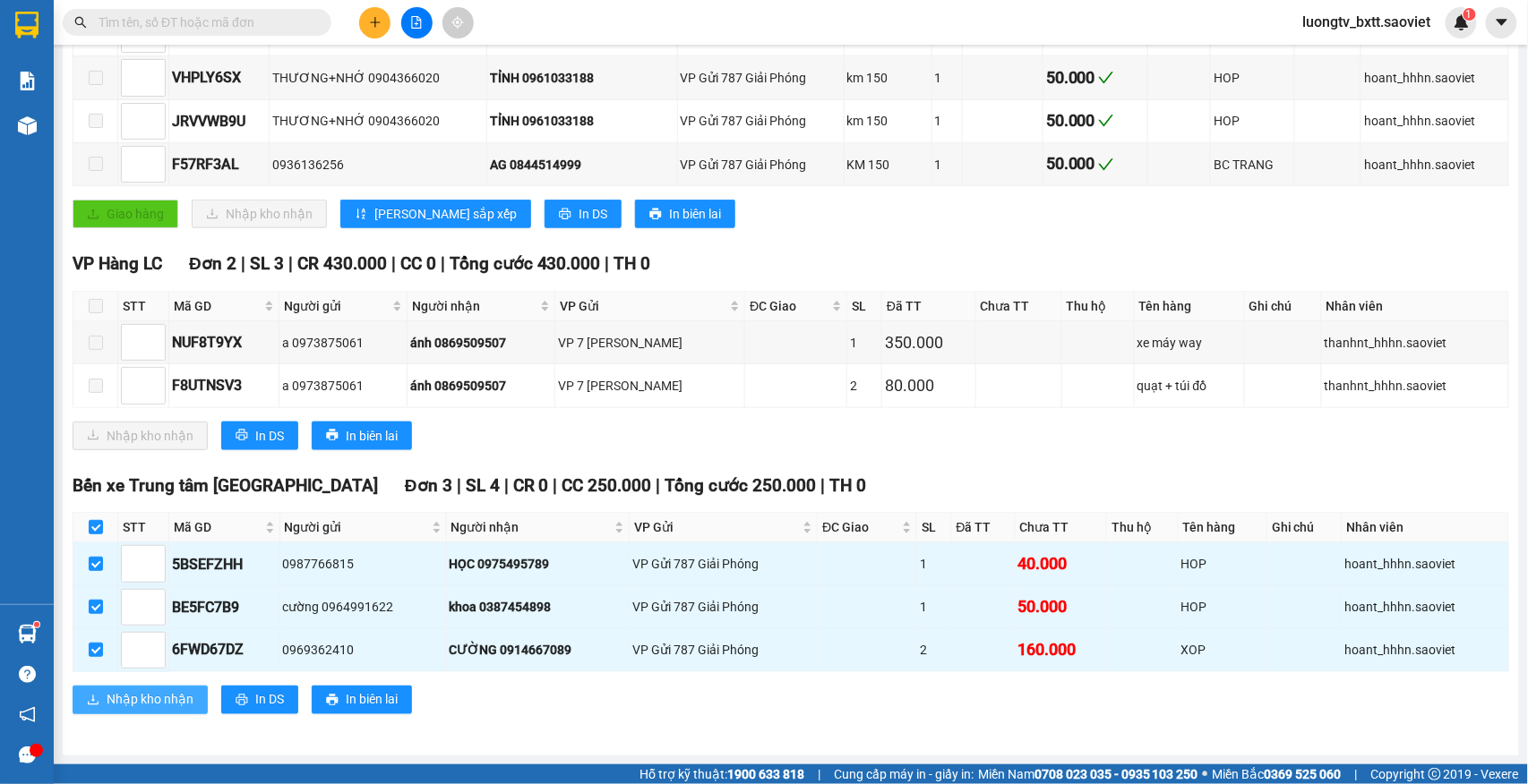
click at [185, 702] on span "Nhập kho nhận" at bounding box center [150, 700] width 87 height 19
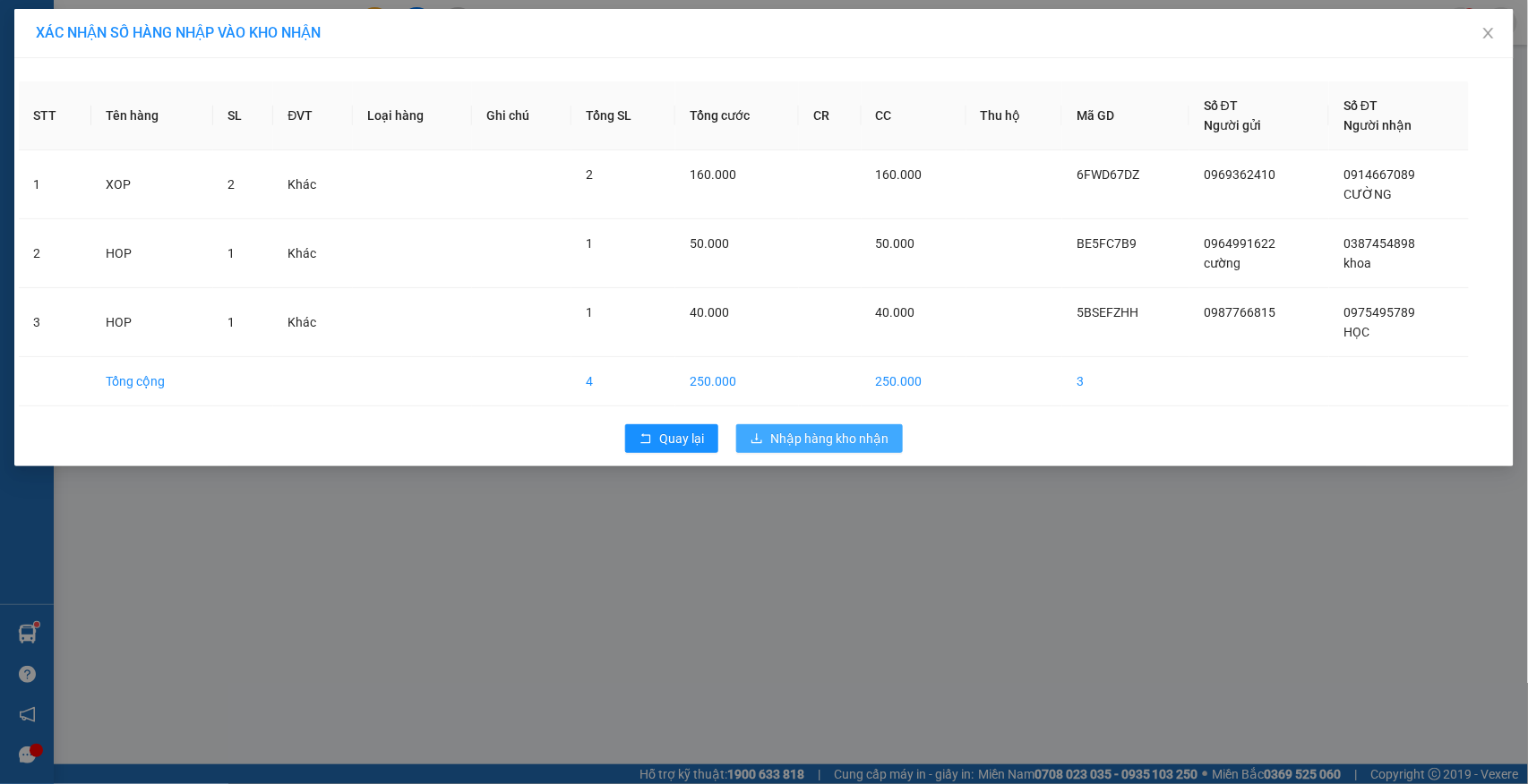
click at [809, 434] on span "Nhập hàng kho nhận" at bounding box center [829, 438] width 118 height 19
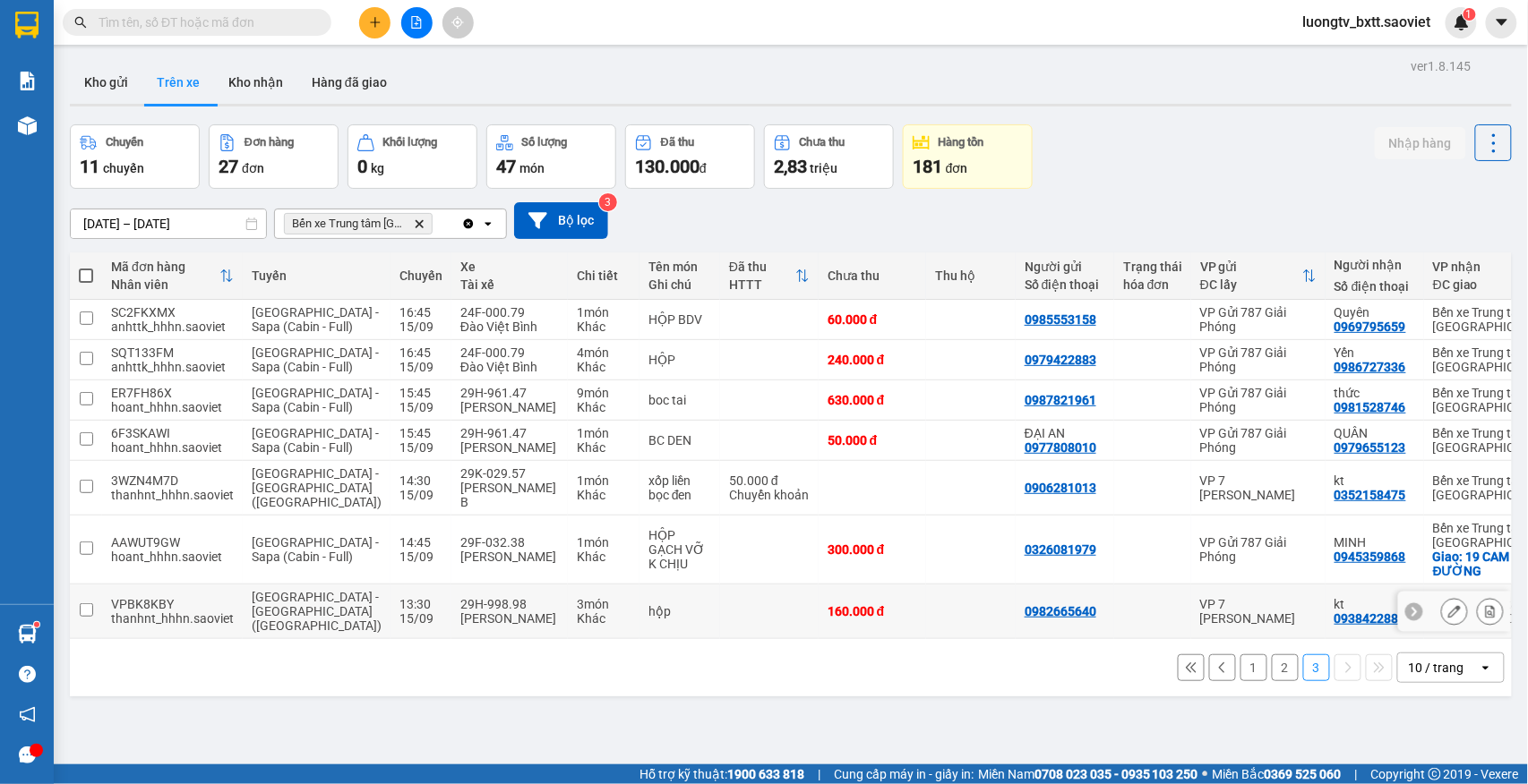
click at [719, 639] on td at bounding box center [769, 612] width 98 height 55
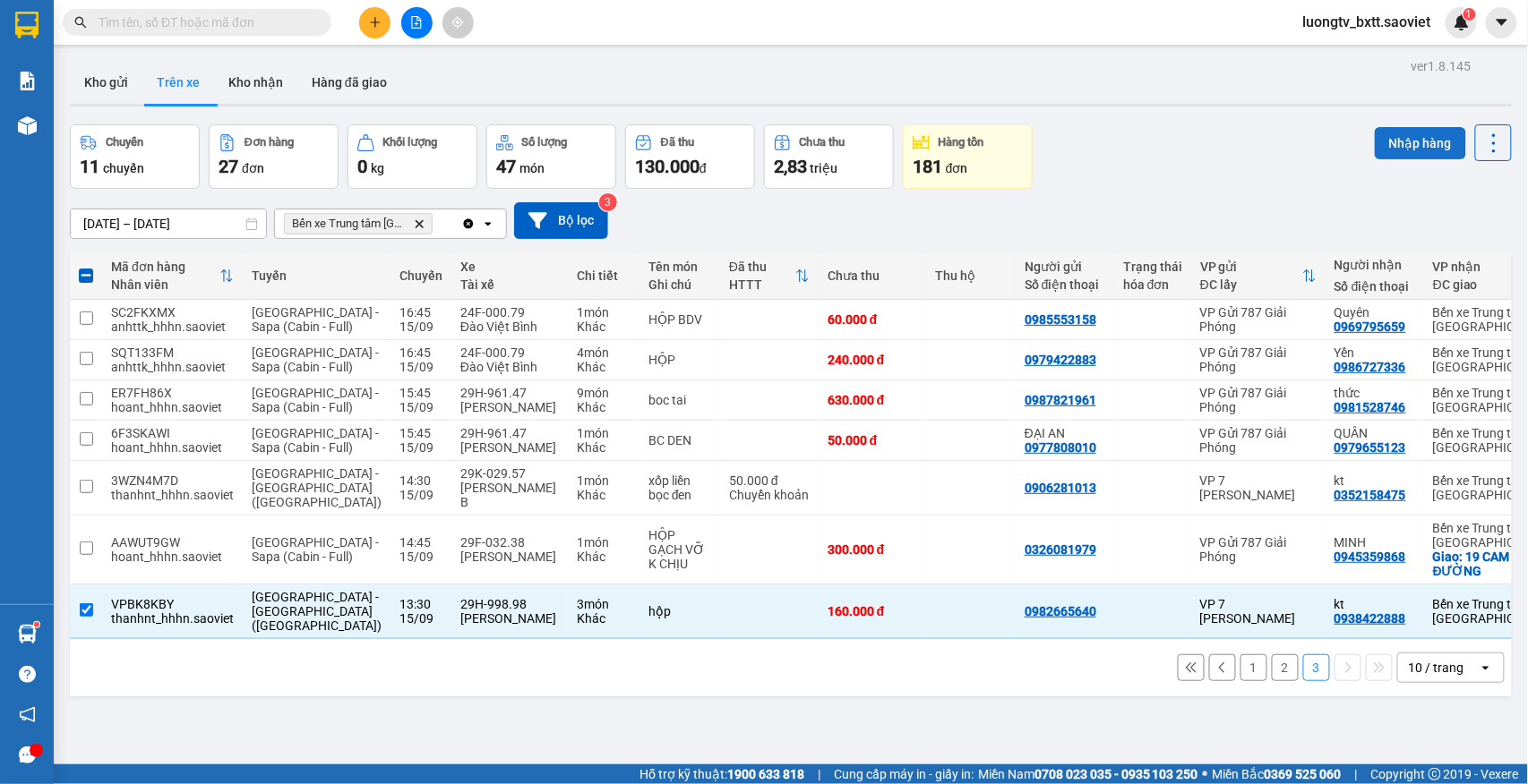
click at [1394, 141] on button "Nhập hàng" at bounding box center [1420, 143] width 92 height 32
checkbox input "false"
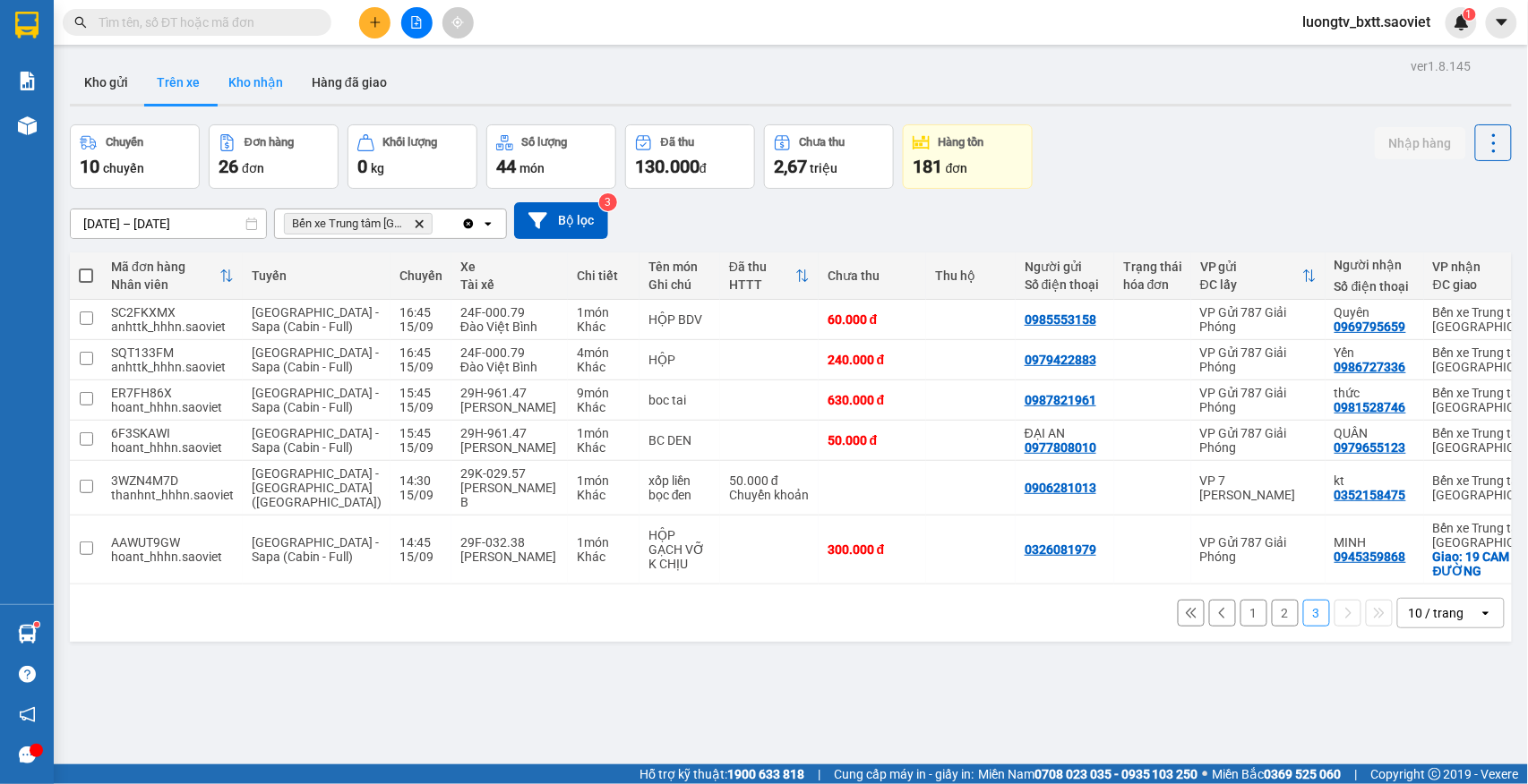
click at [261, 86] on button "Kho nhận" at bounding box center [256, 82] width 83 height 43
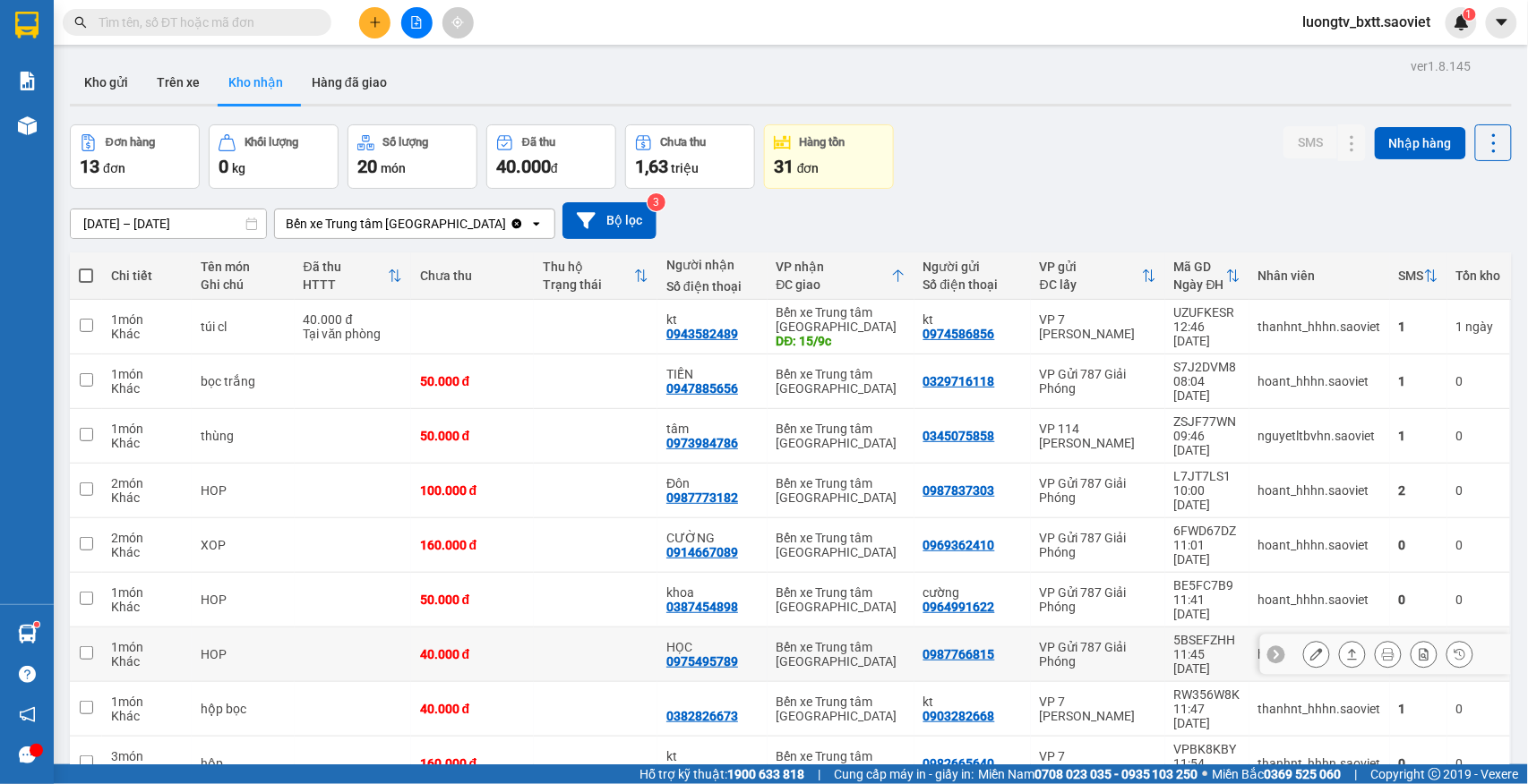
click at [580, 627] on td at bounding box center [595, 654] width 123 height 55
checkbox input "true"
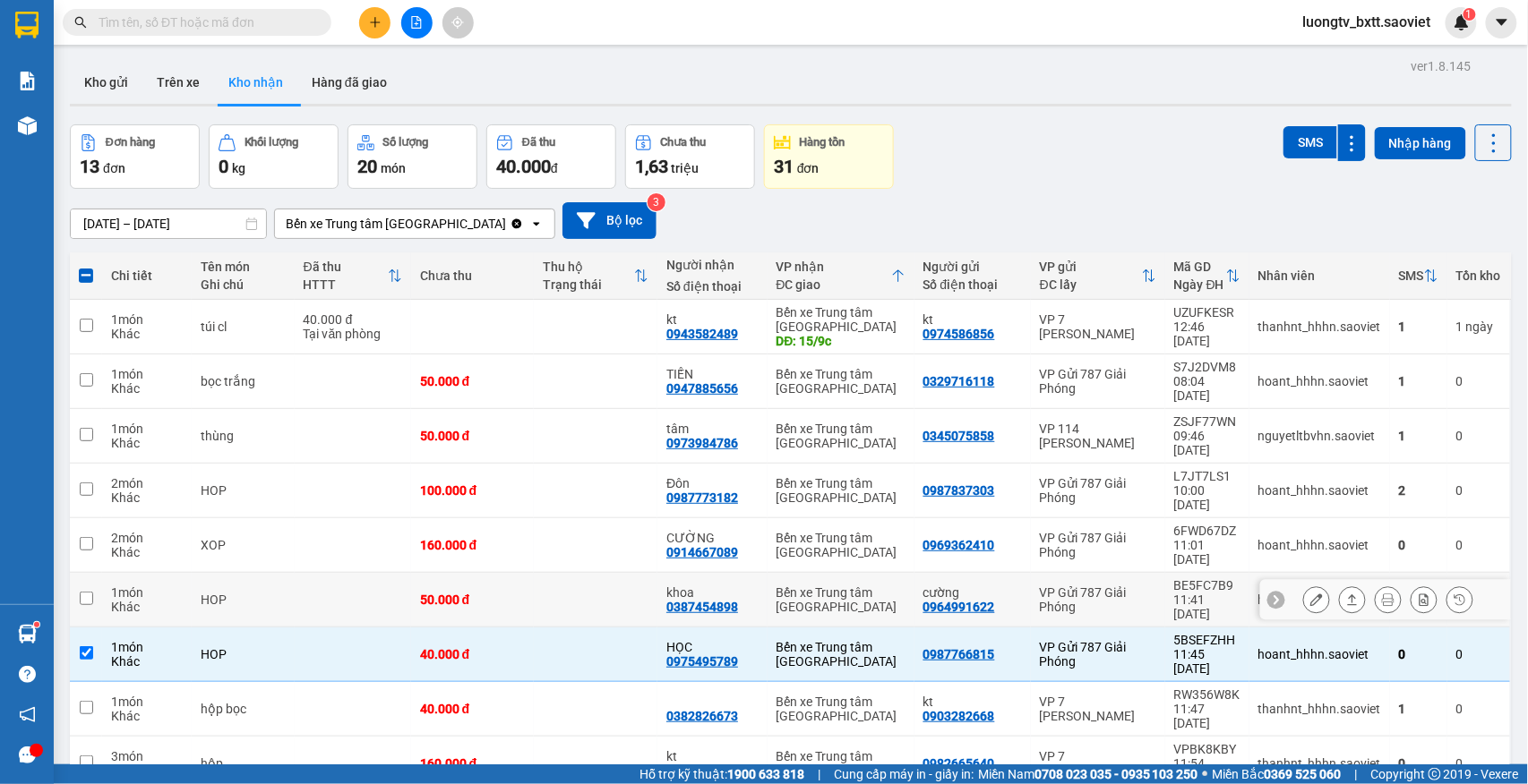
click at [579, 573] on td at bounding box center [595, 600] width 123 height 55
checkbox input "true"
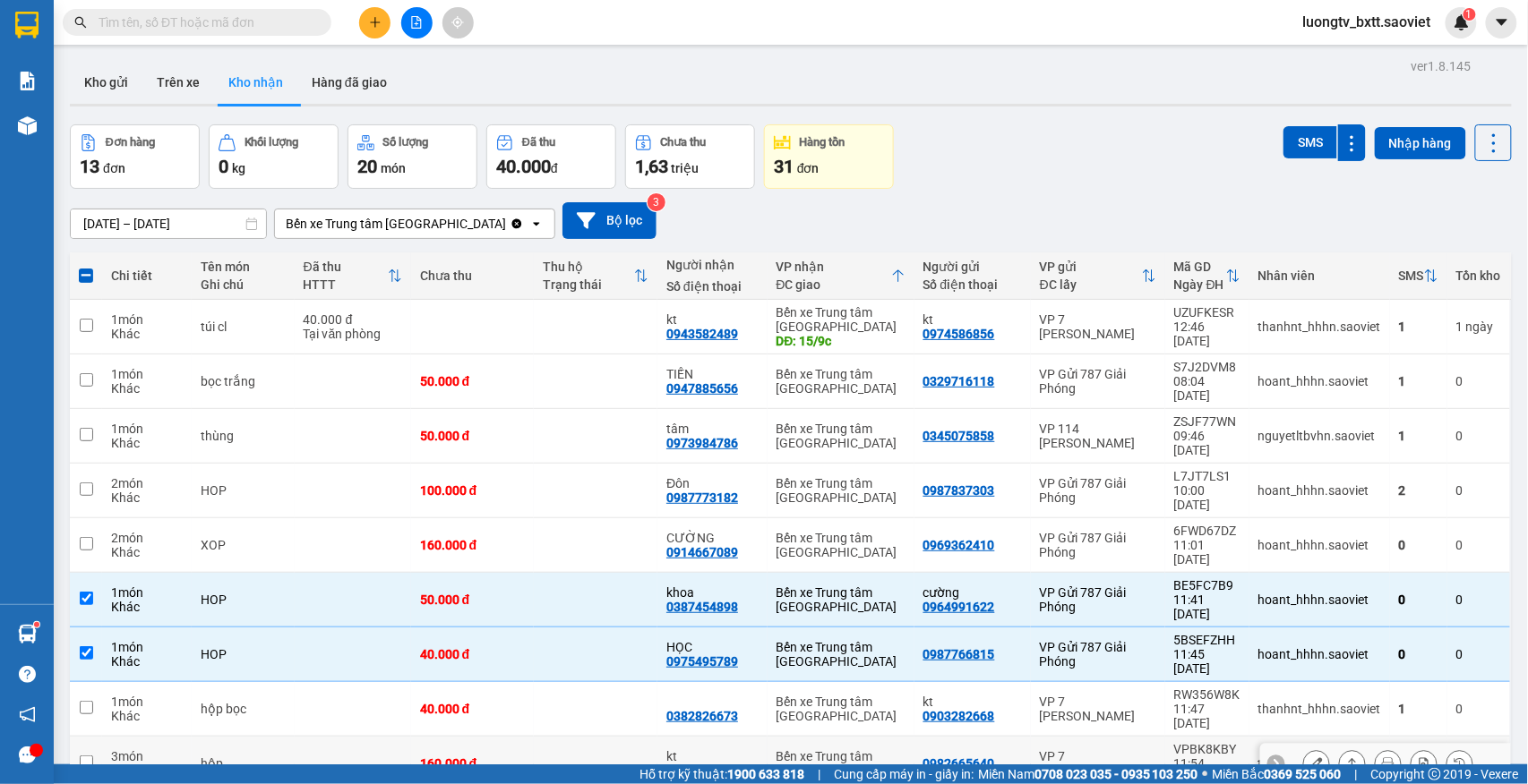
click at [578, 737] on td at bounding box center [595, 764] width 123 height 55
checkbox input "true"
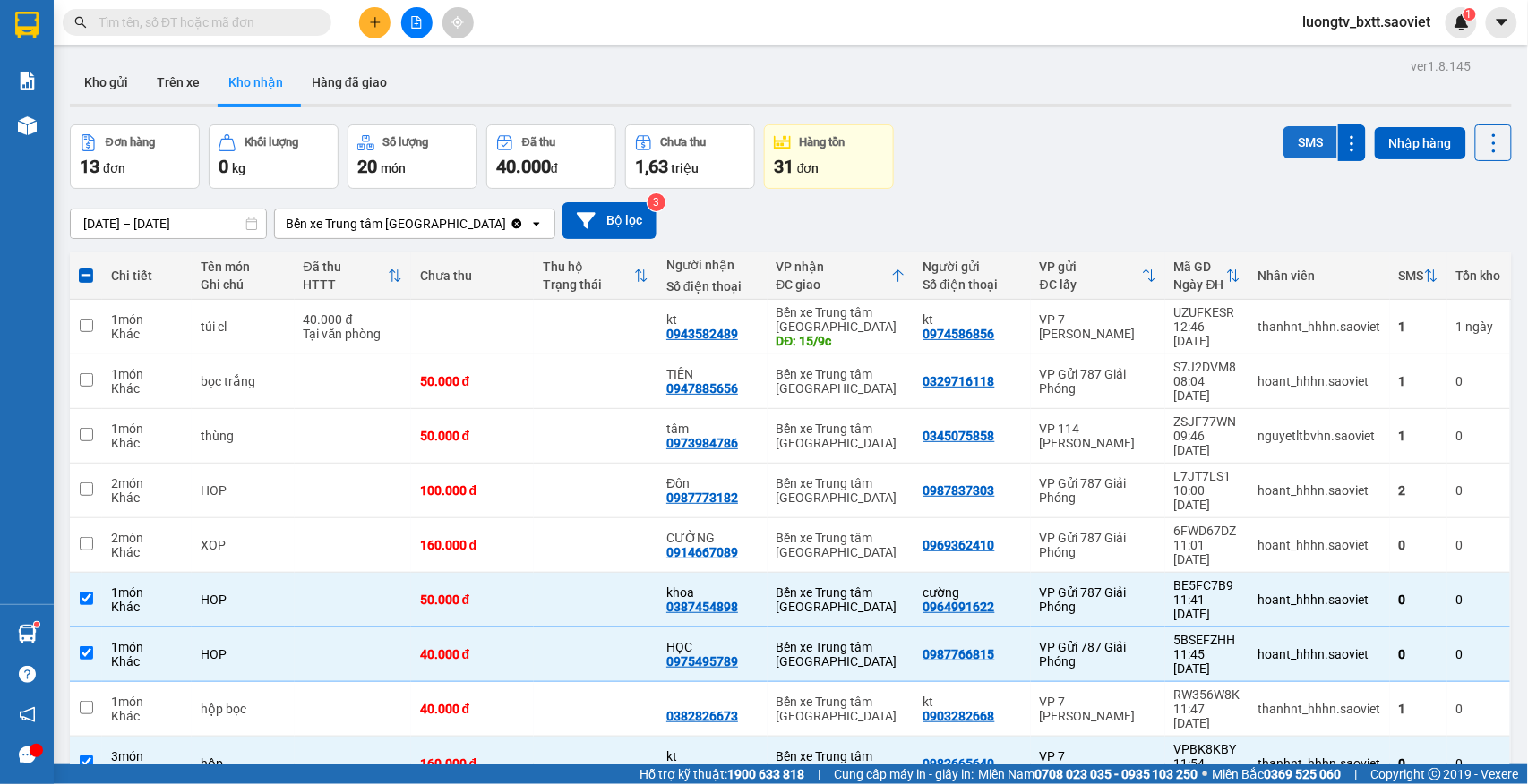
click at [1283, 144] on button "SMS" at bounding box center [1310, 142] width 54 height 32
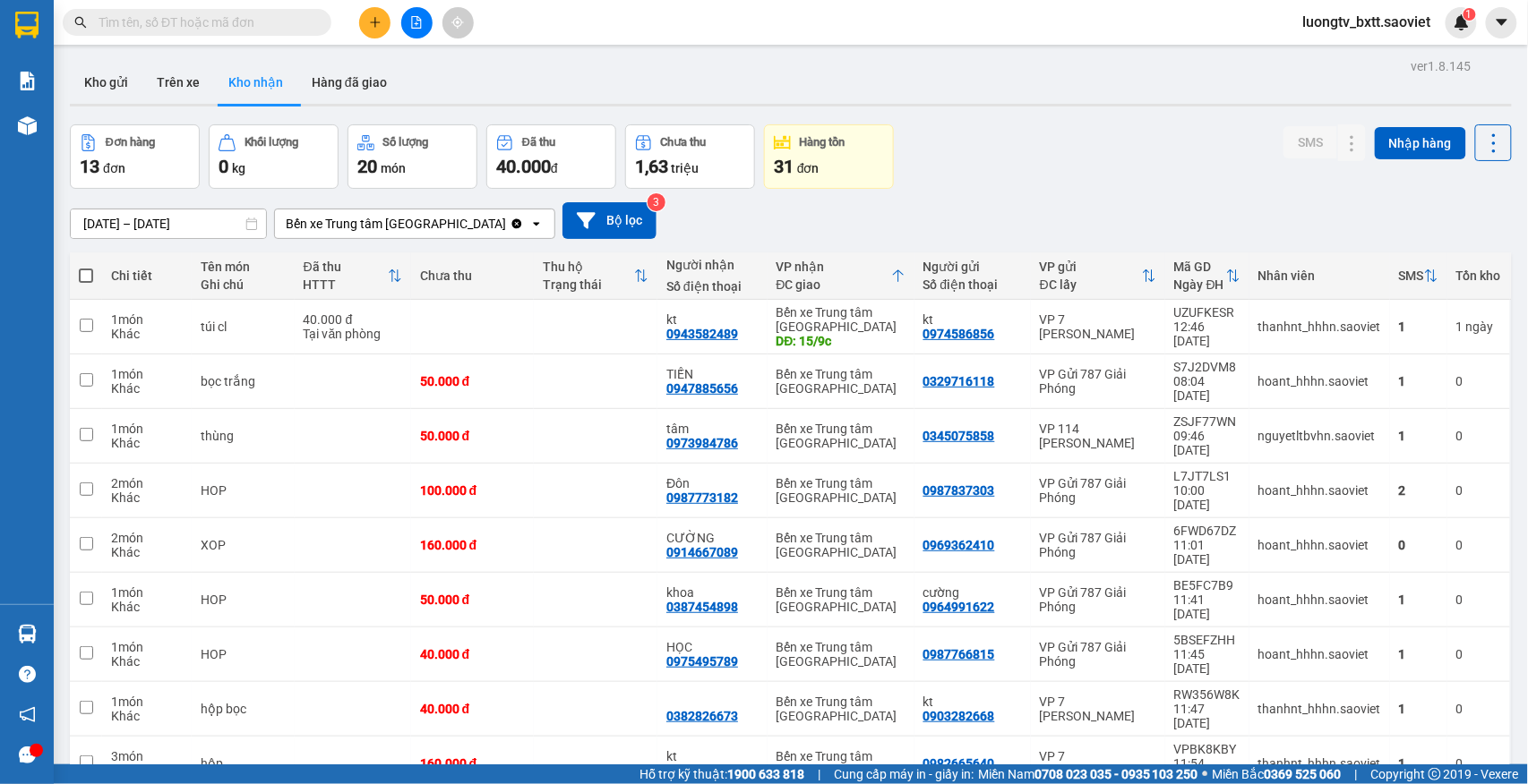
click at [1379, 18] on span "luongtv_bxtt.saoviet" at bounding box center [1367, 22] width 157 height 22
click at [1362, 47] on span "Đăng xuất" at bounding box center [1375, 55] width 121 height 19
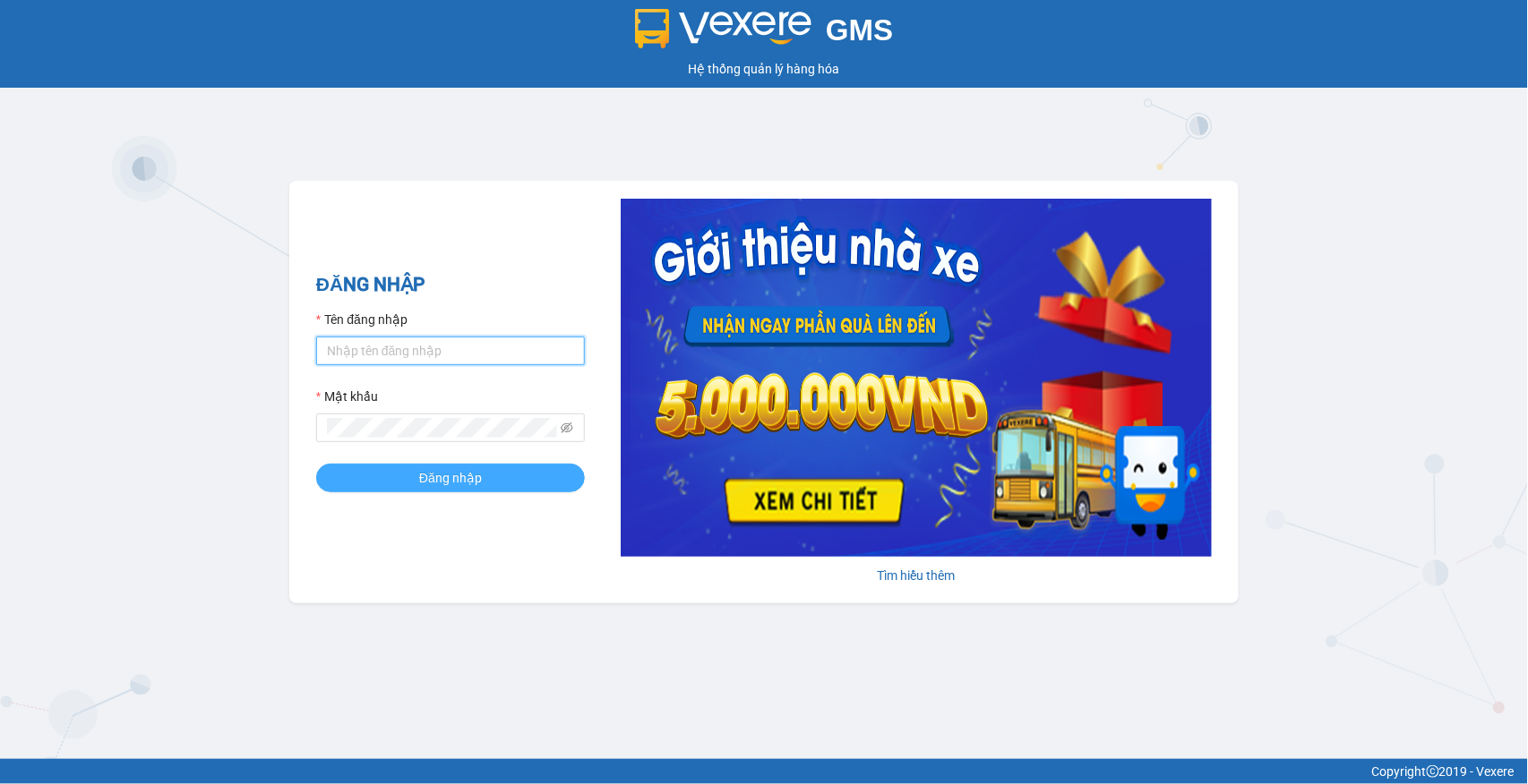
type input "luongtv_bxtt.saoviet"
click at [427, 469] on span "Đăng nhập" at bounding box center [451, 477] width 63 height 19
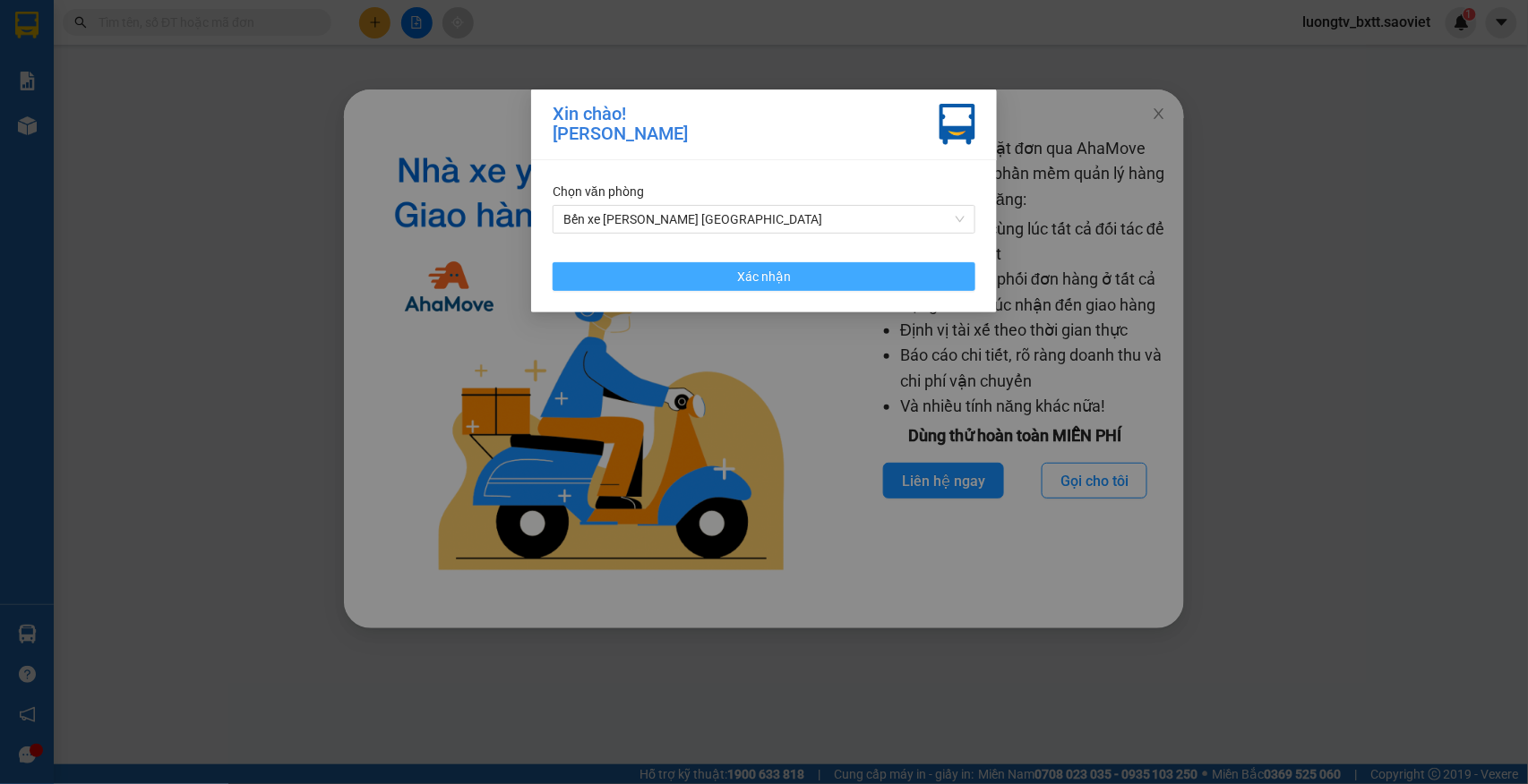
click at [902, 283] on button "Xác nhận" at bounding box center [764, 276] width 423 height 29
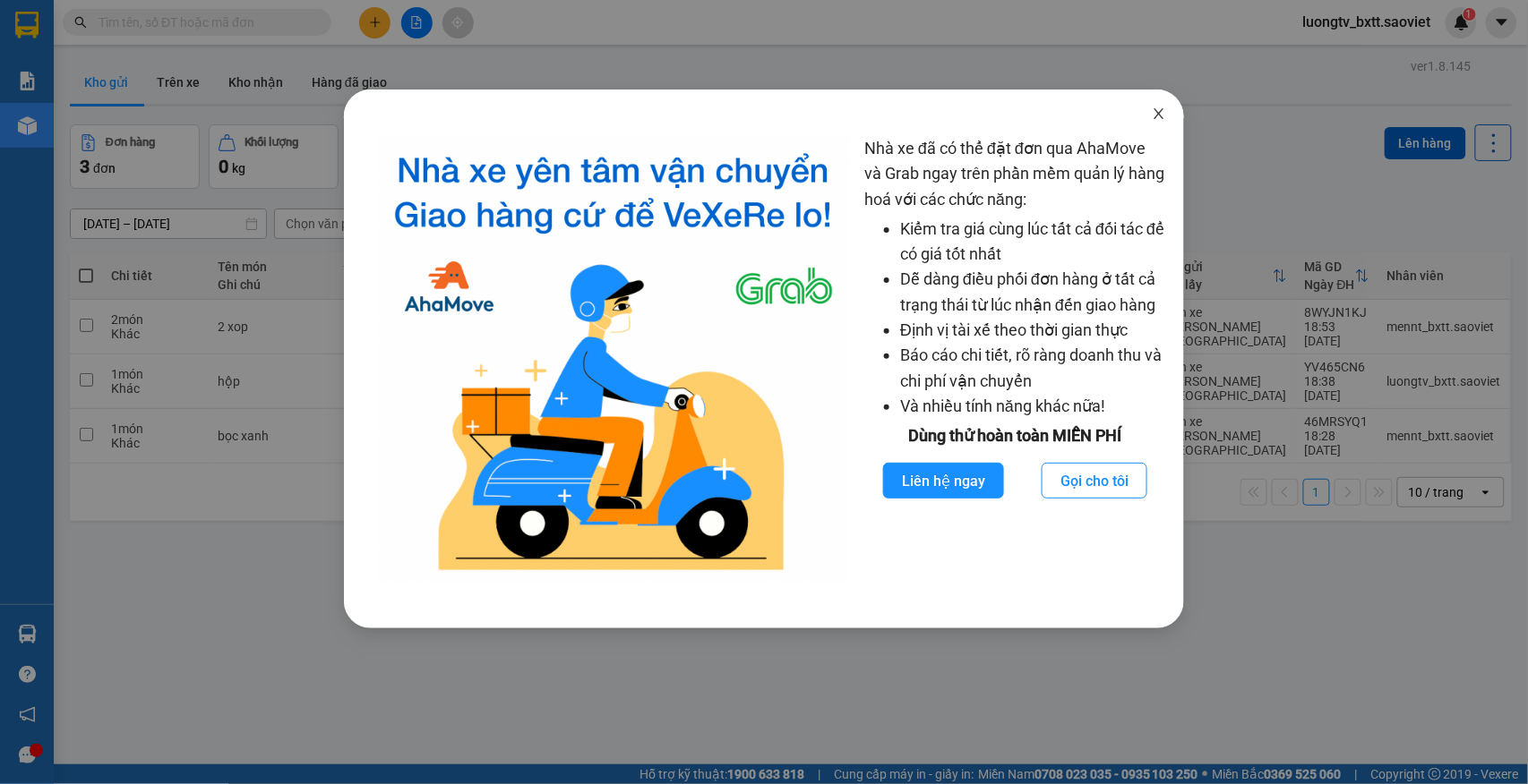
click at [1157, 112] on icon "close" at bounding box center [1158, 114] width 10 height 11
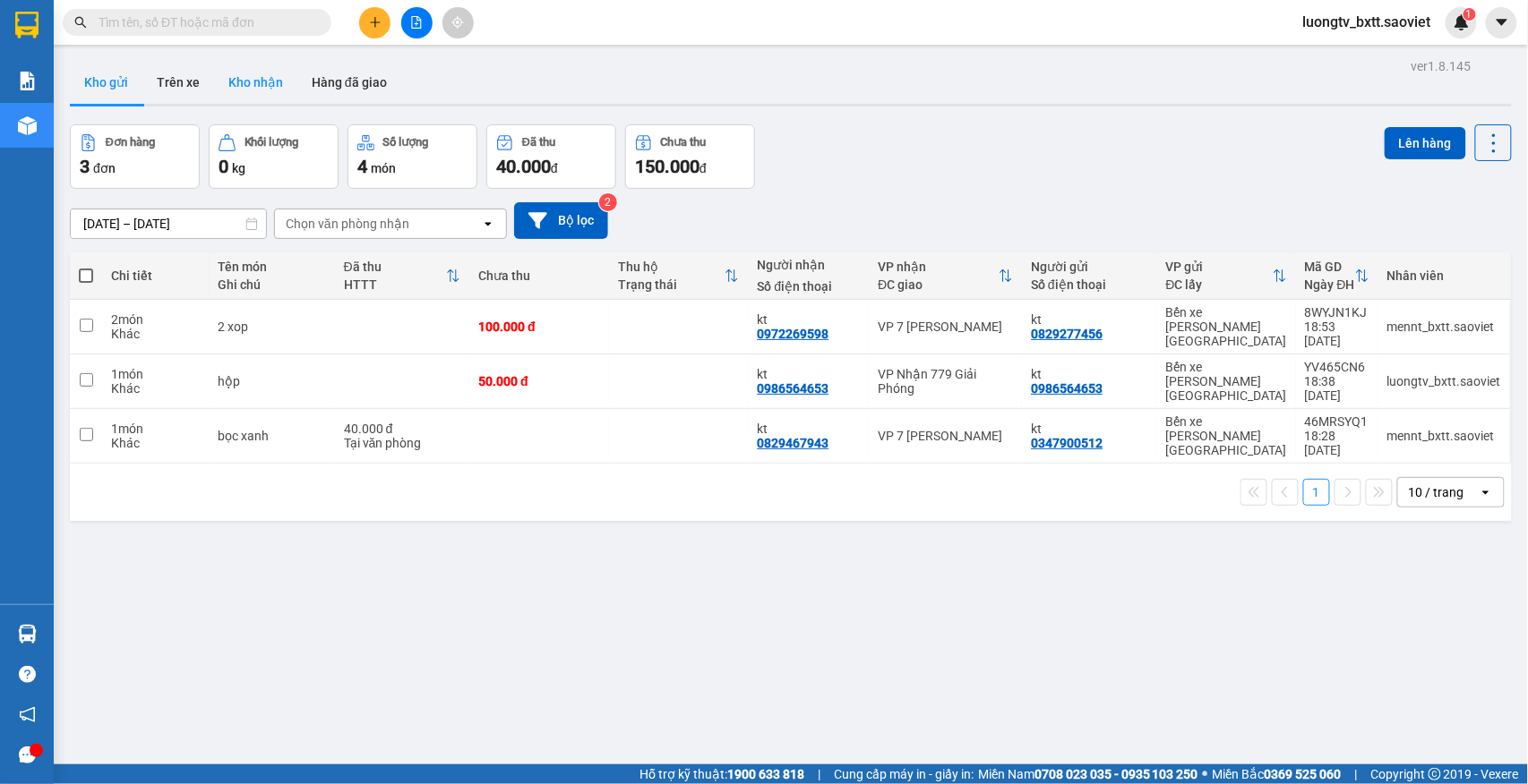
click at [265, 79] on button "Kho nhận" at bounding box center [256, 82] width 83 height 43
